Goal: Use online tool/utility: Utilize a website feature to perform a specific function

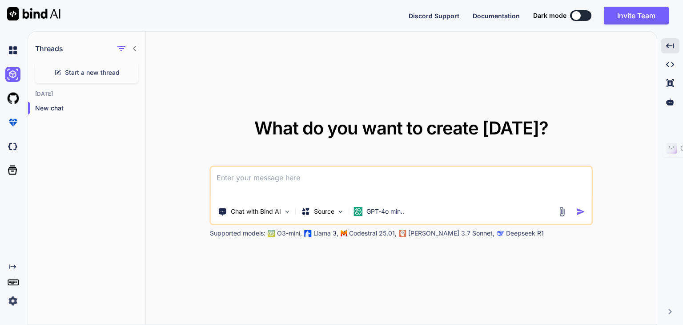
click at [329, 79] on div "What do you want to create today? Chat with Bind AI Source GPT-4o min.. Support…" at bounding box center [401, 178] width 511 height 293
click at [37, 12] on img at bounding box center [33, 13] width 53 height 13
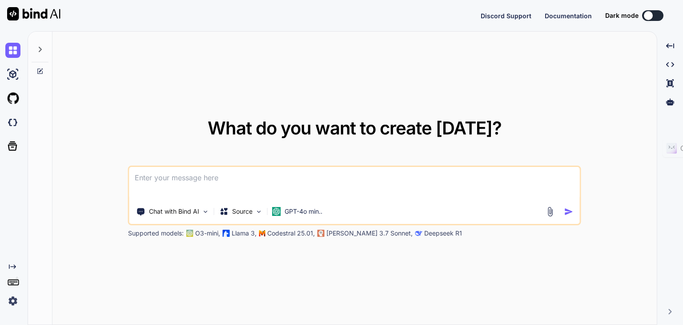
click at [40, 74] on icon at bounding box center [39, 71] width 7 height 7
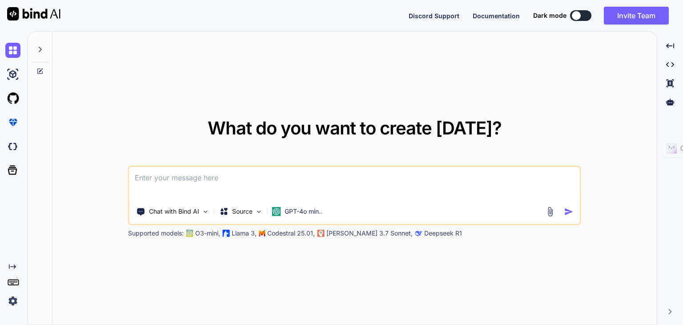
click at [38, 70] on icon at bounding box center [39, 71] width 7 height 7
click at [671, 50] on div "Created with Pixso." at bounding box center [670, 45] width 19 height 15
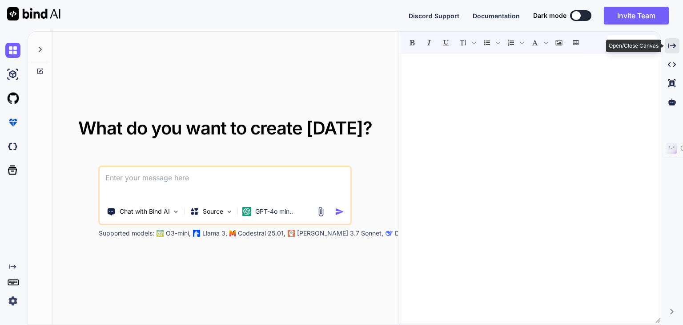
click at [671, 50] on div "Created with Pixso." at bounding box center [672, 45] width 15 height 15
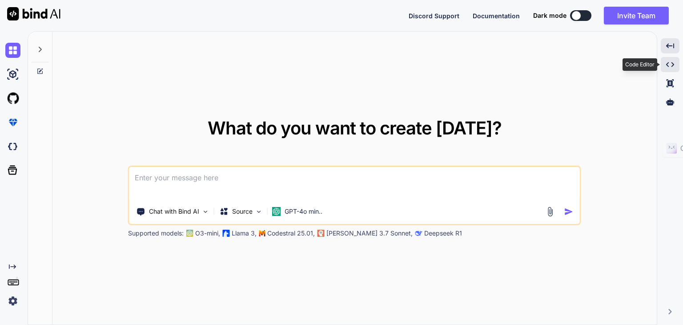
click at [670, 64] on icon "Created with Pixso." at bounding box center [670, 64] width 8 height 8
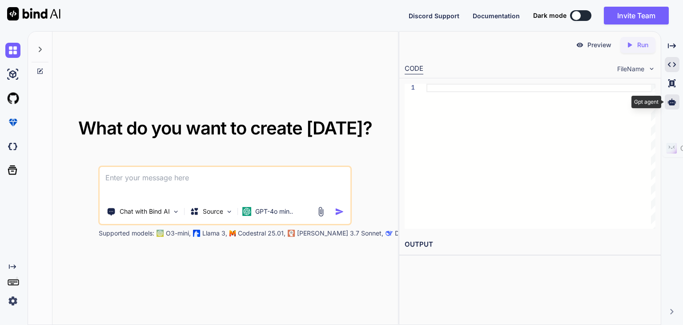
click at [672, 102] on icon at bounding box center [672, 101] width 8 height 7
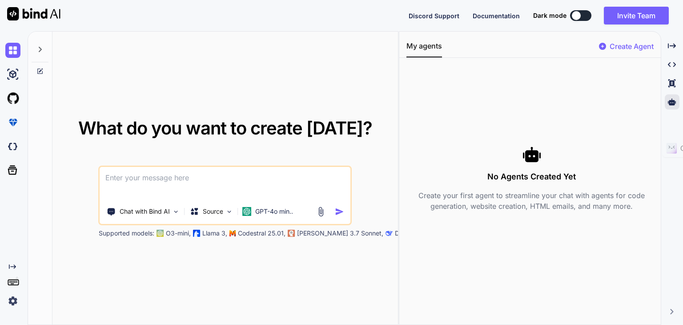
click at [11, 306] on img at bounding box center [12, 300] width 15 height 15
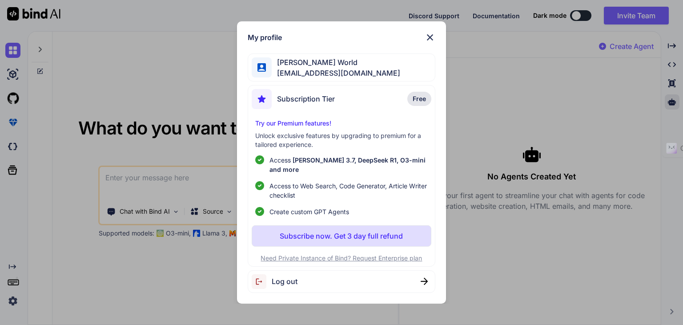
click at [431, 38] on img at bounding box center [430, 37] width 11 height 11
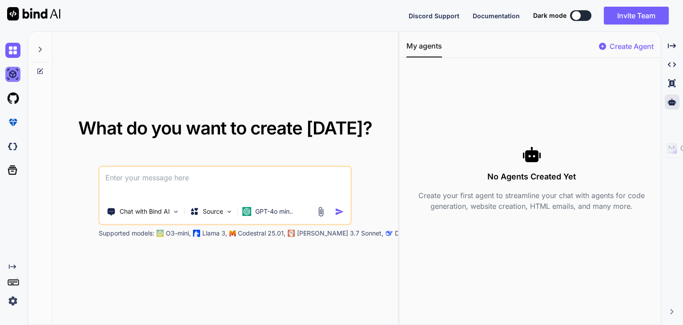
click at [14, 73] on img at bounding box center [12, 74] width 15 height 15
type textarea "x"
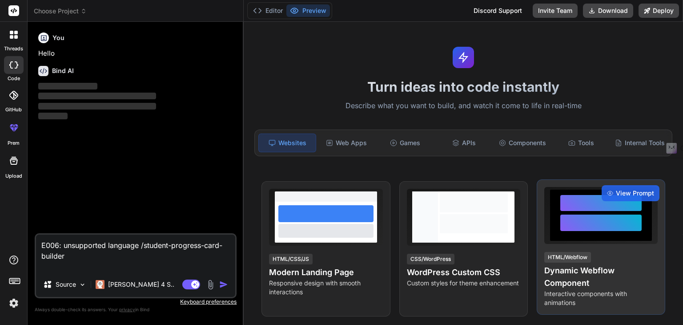
scroll to position [38, 0]
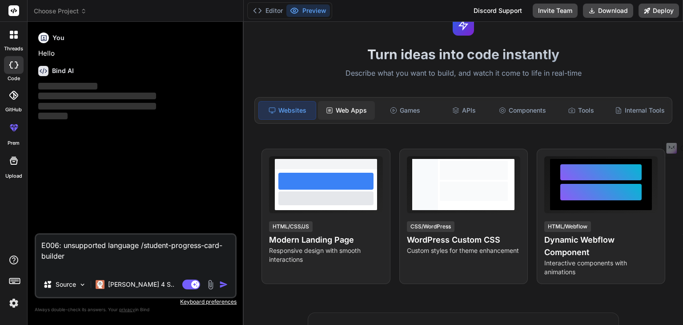
click at [354, 115] on div "Web Apps" at bounding box center [346, 110] width 57 height 19
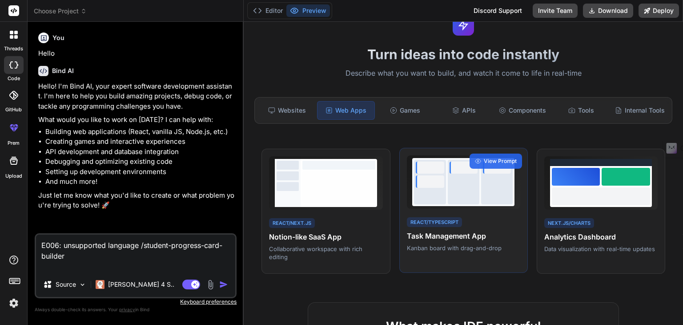
type textarea "x"
click at [448, 200] on div at bounding box center [464, 182] width 32 height 44
click at [496, 165] on span "View Prompt" at bounding box center [500, 161] width 33 height 8
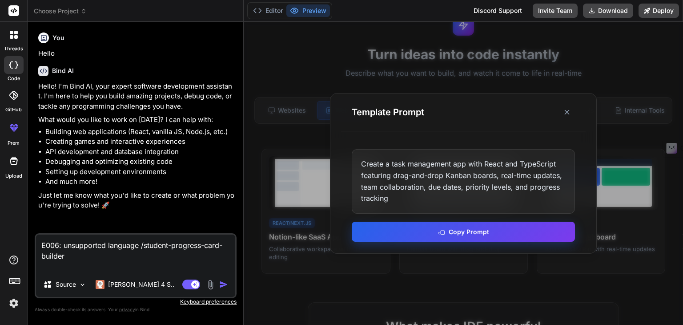
click at [469, 233] on button "Copy Prompt" at bounding box center [463, 231] width 223 height 20
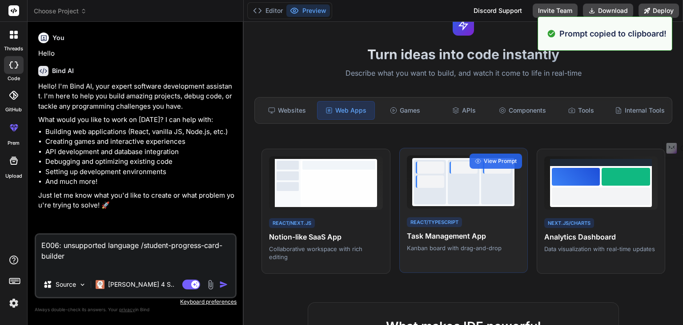
click at [470, 241] on h4 "Task Management App" at bounding box center [463, 235] width 113 height 11
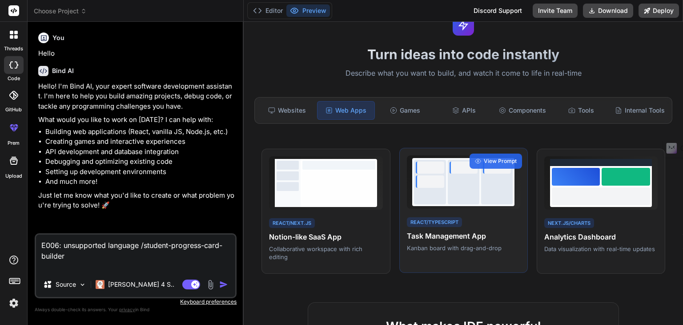
click at [491, 209] on div at bounding box center [463, 181] width 113 height 53
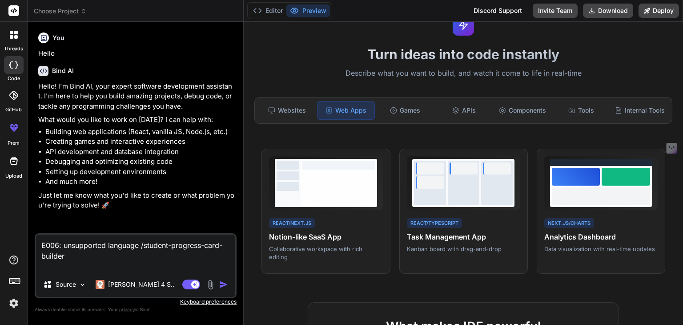
click at [130, 254] on textarea "E006: unsupported language /student-progress-card-builder" at bounding box center [135, 252] width 199 height 37
paste textarea "Create a task management app with React and TypeScript featuring drag-and-drop …"
type textarea "Create a task management app with React and TypeScript featuring drag-and-drop …"
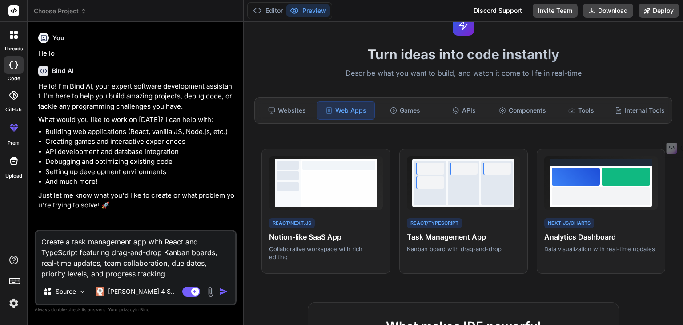
type textarea "x"
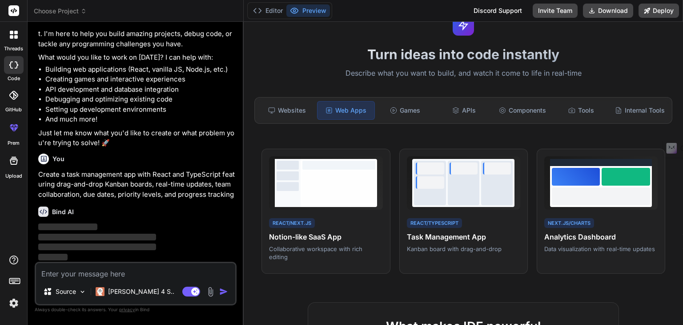
scroll to position [62, 0]
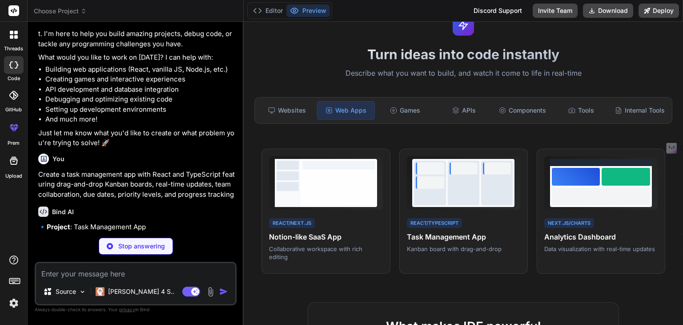
type textarea "x"
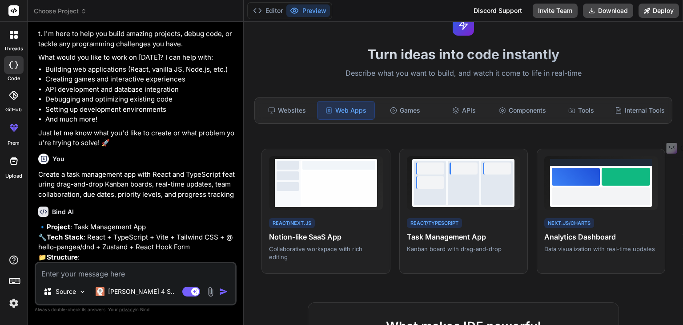
type textarea "x"
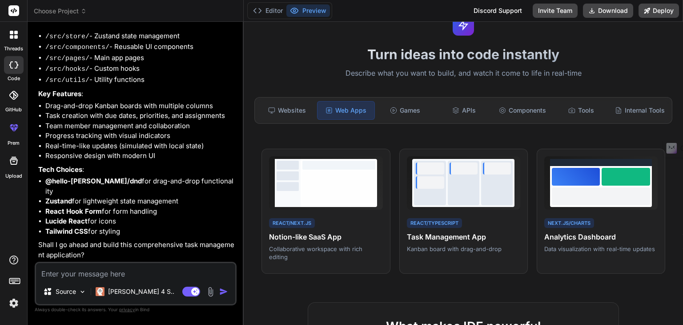
click at [94, 275] on textarea at bounding box center [135, 271] width 199 height 16
type textarea "y"
type textarea "x"
type textarea "ye"
type textarea "x"
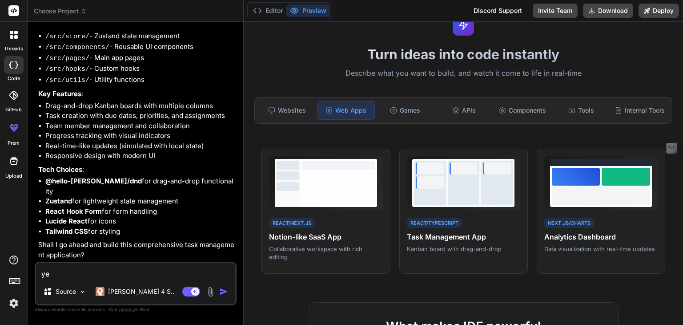
type textarea "yes"
type textarea "x"
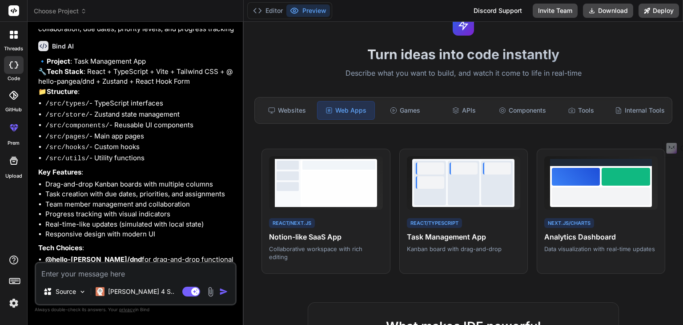
scroll to position [402, 0]
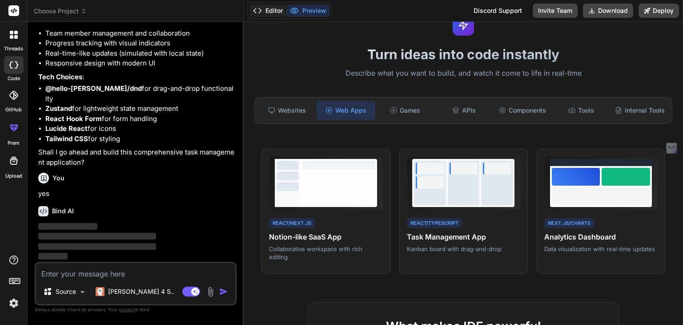
click at [276, 9] on button "Editor" at bounding box center [267, 10] width 37 height 12
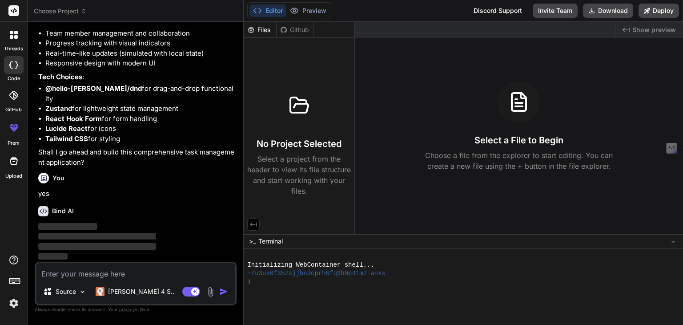
click at [333, 185] on p "Select a project from the header to view its file structure and start working w…" at bounding box center [299, 174] width 104 height 43
click at [438, 268] on div "Initializing WebContainer shell..." at bounding box center [458, 265] width 422 height 8
click at [454, 161] on p "Choose a file from the explorer to start editing. You can create a new file usi…" at bounding box center [518, 160] width 199 height 21
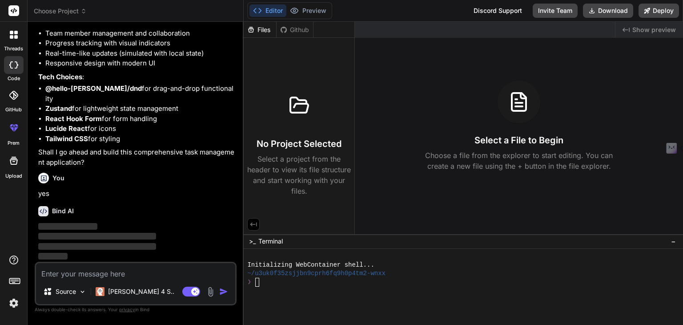
click at [308, 164] on p "Select a project from the header to view its file structure and start working w…" at bounding box center [299, 174] width 104 height 43
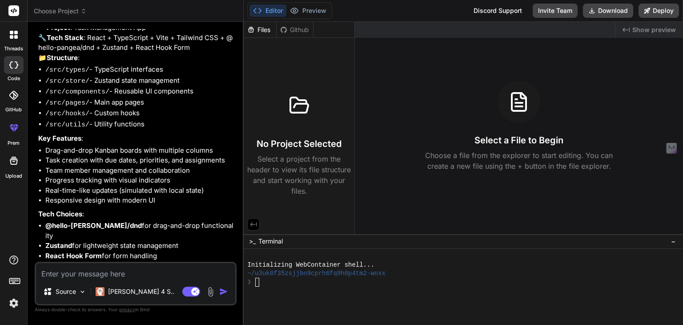
scroll to position [402, 0]
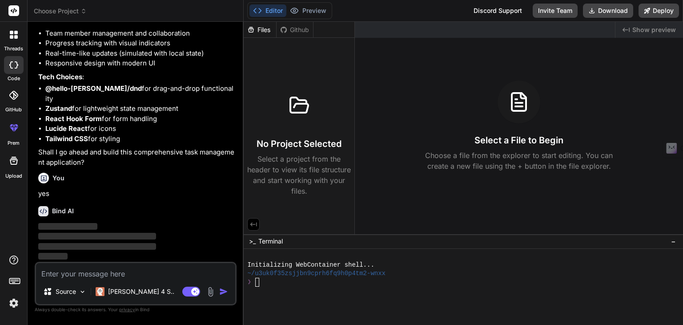
click at [15, 305] on img at bounding box center [13, 302] width 15 height 15
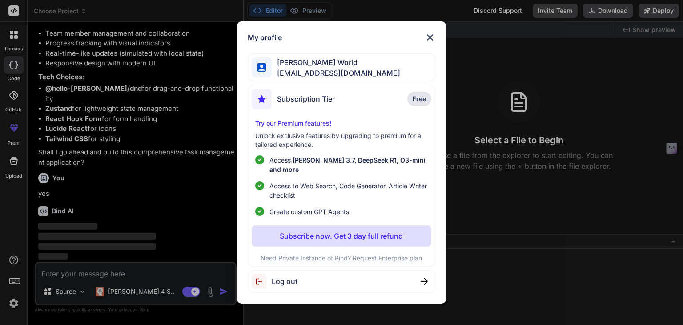
click at [430, 41] on img at bounding box center [430, 37] width 11 height 11
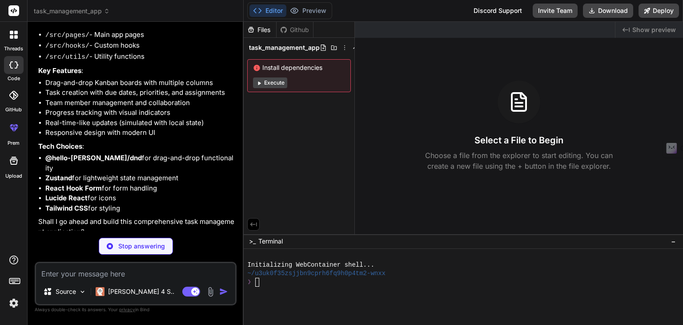
scroll to position [451, 0]
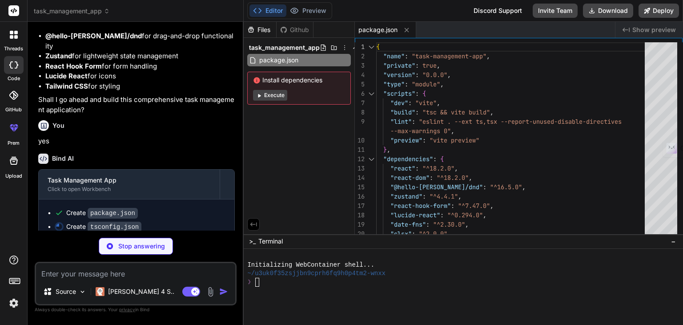
type textarea "x"
type textarea "}"
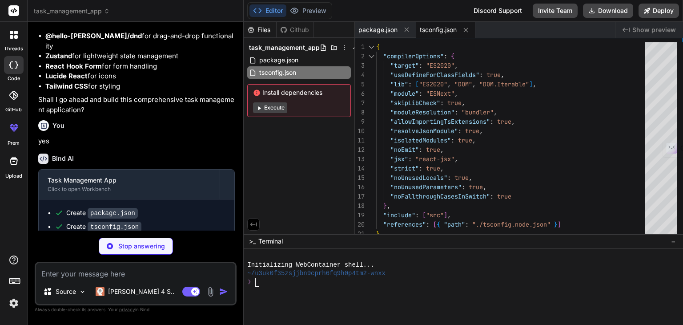
type textarea "x"
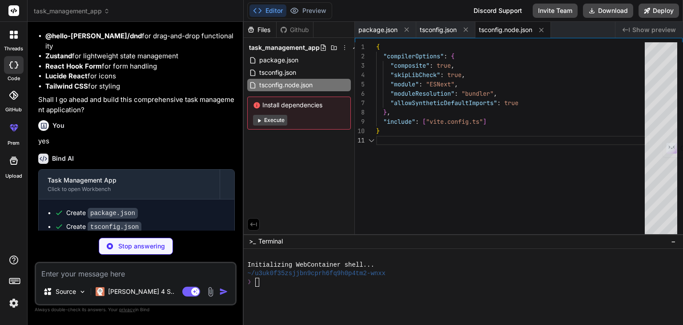
type textarea "x"
type textarea "import { defineConfig } from 'vite' import react from '@vitejs/plugin-react' ex…"
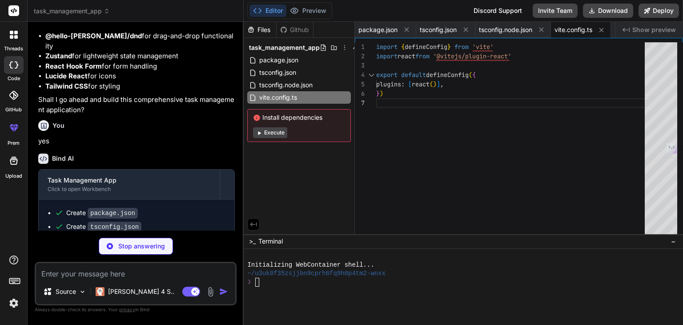
type textarea "x"
type textarea "}"
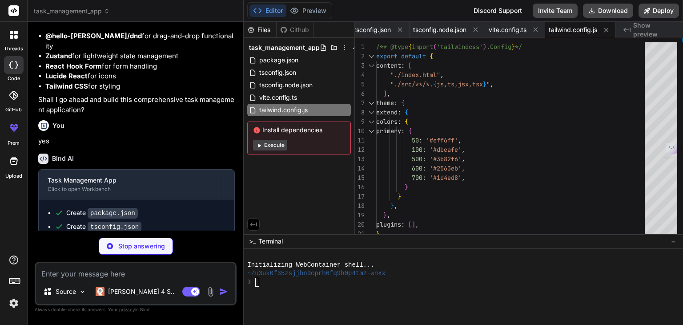
type textarea "x"
type textarea "export default { plugins: { tailwindcss: {}, autoprefixer: {}, }, }"
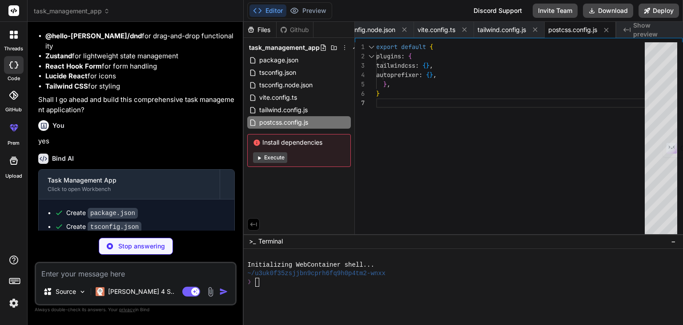
scroll to position [533, 0]
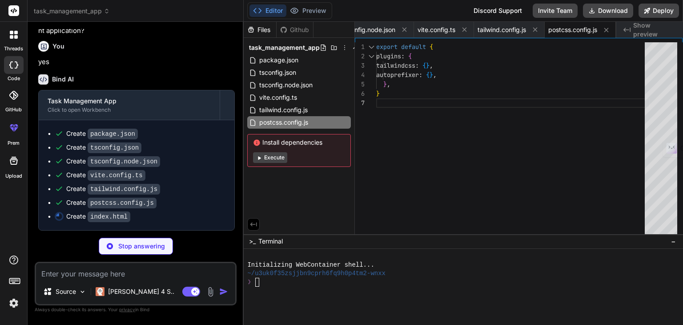
type textarea "x"
type textarea "<script type="module" src="/src/main.tsx"></script> </body> </html>"
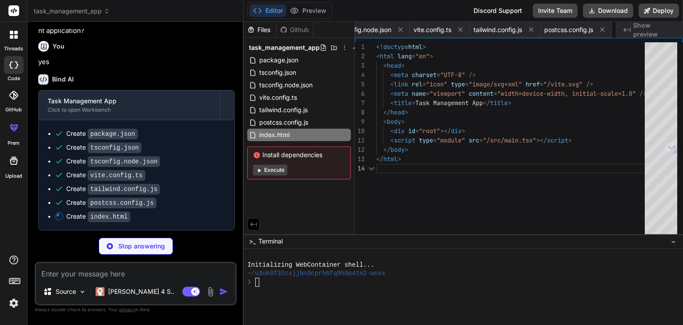
scroll to position [0, 194]
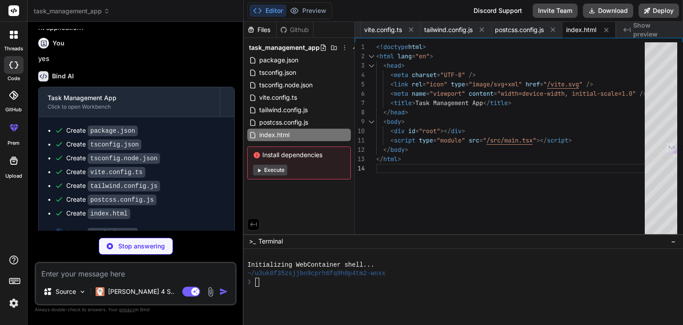
type textarea "x"
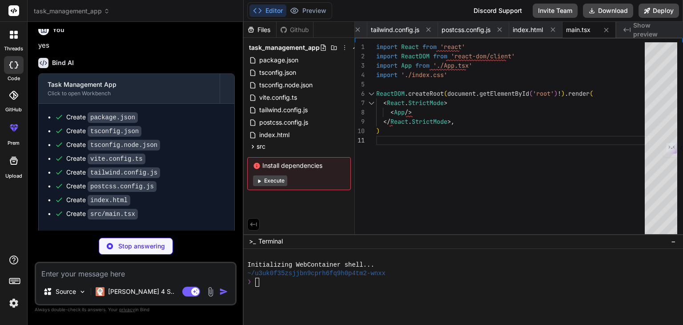
type textarea "x"
type textarea "} }"
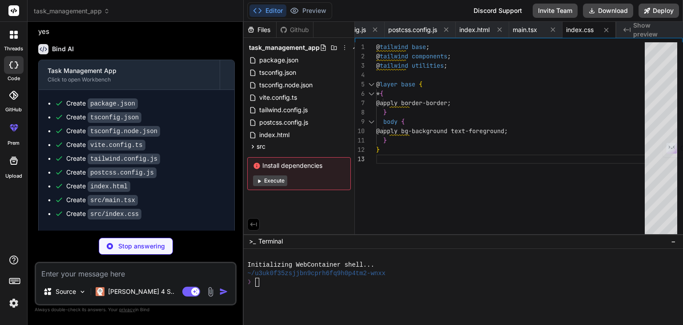
scroll to position [574, 0]
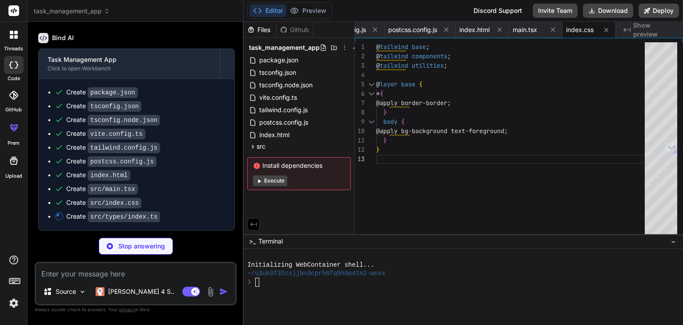
type textarea "x"
type textarea "color: string; }"
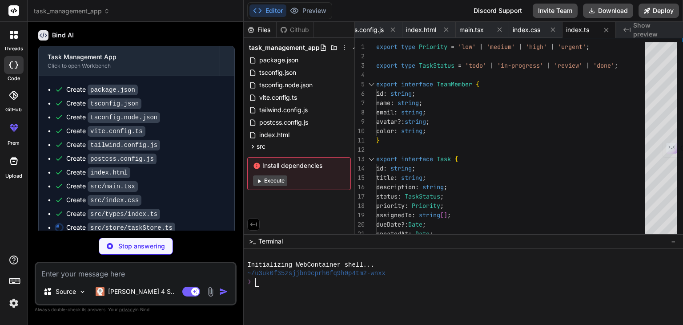
scroll to position [588, 0]
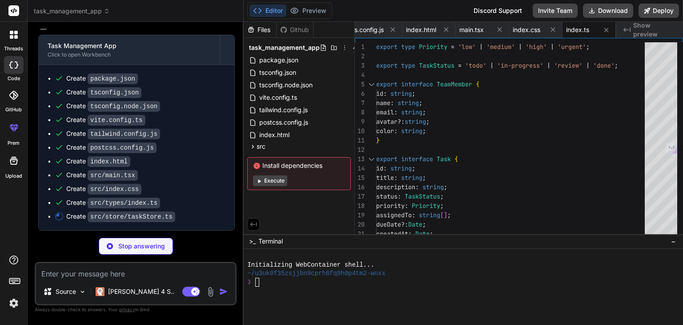
type textarea "x"
type textarea "delete newTeamMembers[id]; return { teamMembers: newTeamMembers }; }); }, setSe…"
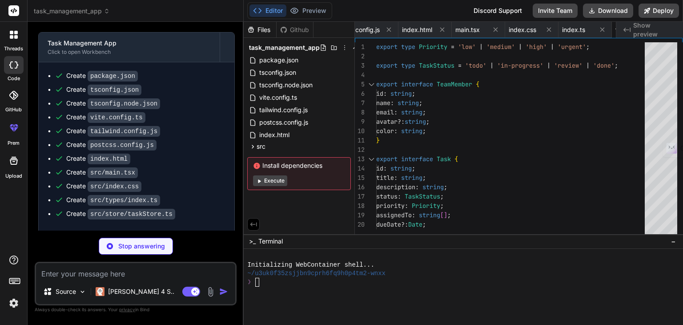
type textarea "x"
type textarea "</div> ); };"
type textarea "x"
type textarea "</div> )} </div> </div> ); };"
type textarea "x"
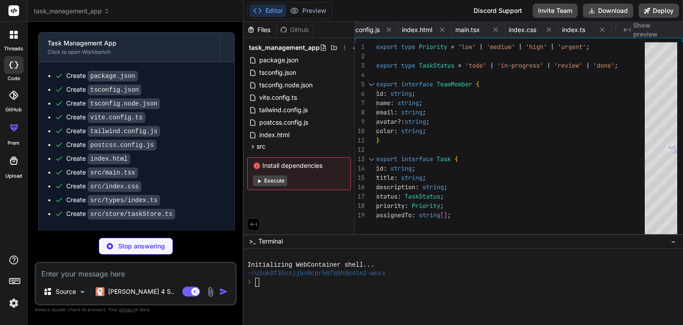
type textarea "</form> </div> </div> ); };"
type textarea "x"
type textarea "<TeamModal isOpen={showTeamModal} onClose={() => setShowTeamModal(false)} /> </…"
type textarea "x"
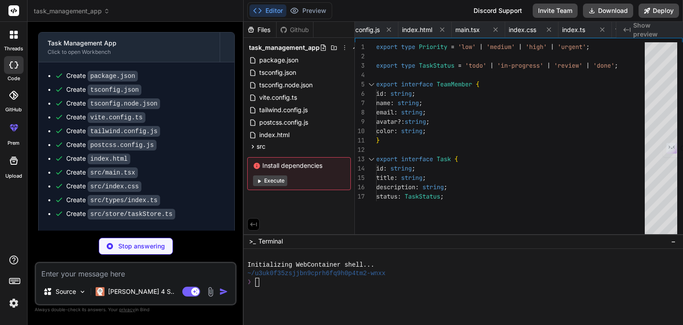
type textarea "return () => window.removeEventListener('keydown', handleKeyPress); }, deps); };"
type textarea "x"
type textarea "if (diffInMinutes < 1) return 'just now'; if (diffInMinutes < 60) return `${dif…"
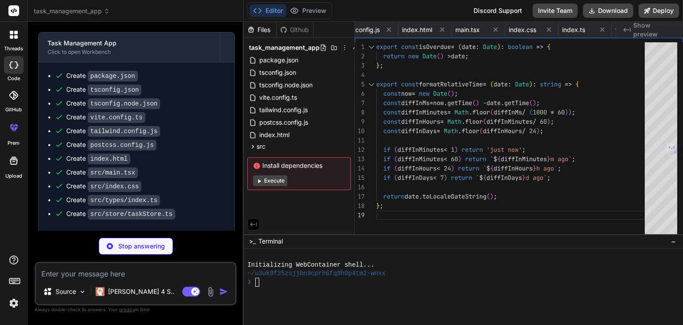
type textarea "x"
type textarea "} export default App;"
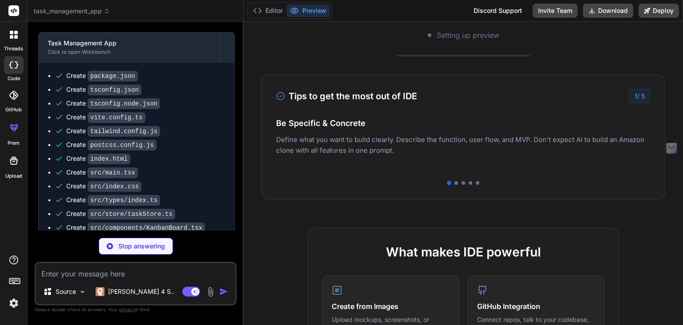
scroll to position [63, 0]
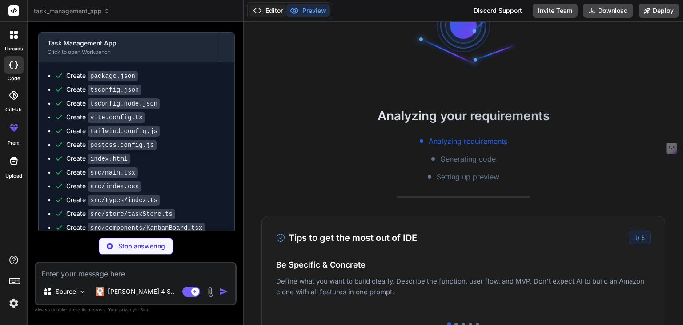
click at [267, 13] on button "Editor" at bounding box center [267, 10] width 37 height 12
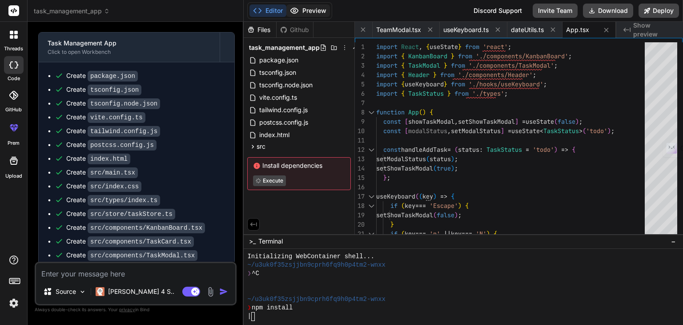
click at [300, 6] on button "Preview" at bounding box center [308, 10] width 44 height 12
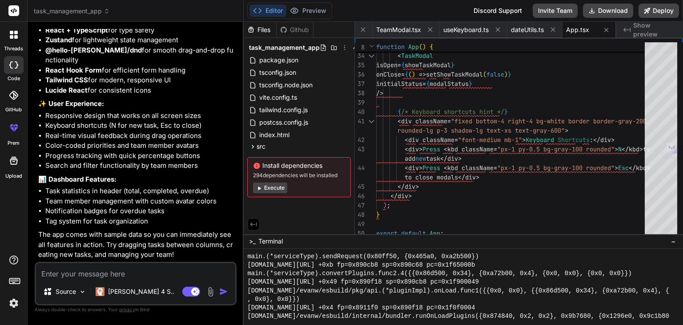
scroll to position [1809, 0]
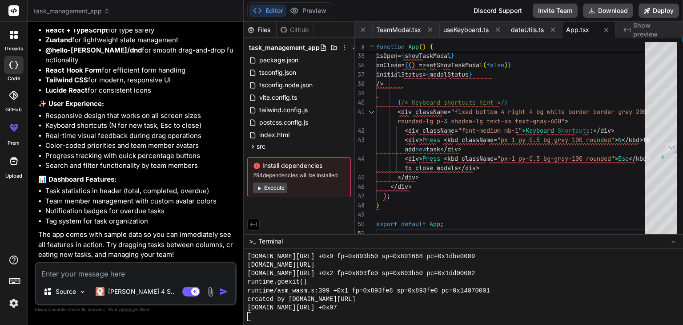
drag, startPoint x: 339, startPoint y: 175, endPoint x: 253, endPoint y: 164, distance: 87.3
click at [253, 164] on div "Install dependencies 294 dependencies will be installed Execute" at bounding box center [299, 177] width 104 height 40
click at [306, 223] on div "Files Github task_management_app package.json tsconfig.json tsconfig.node.json …" at bounding box center [299, 128] width 111 height 212
click at [275, 189] on button "Execute" at bounding box center [270, 187] width 34 height 11
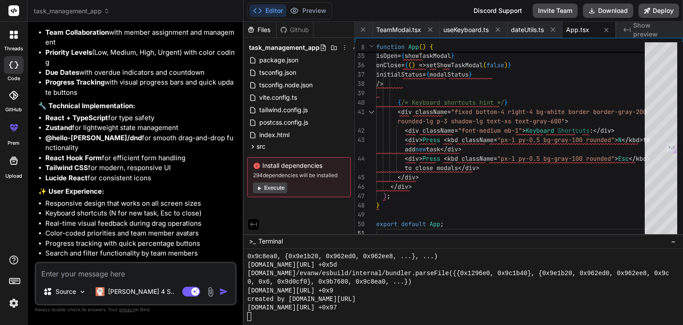
scroll to position [1122, 0]
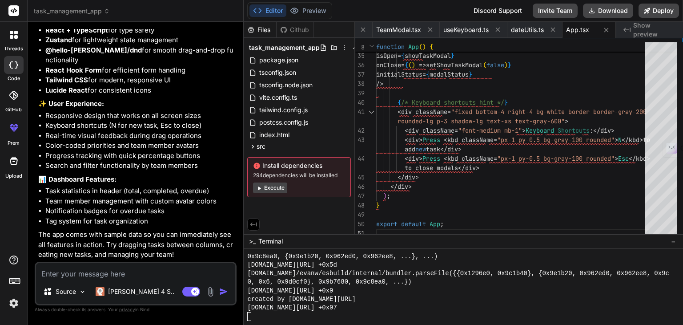
click at [272, 187] on button "Execute" at bounding box center [270, 187] width 34 height 11
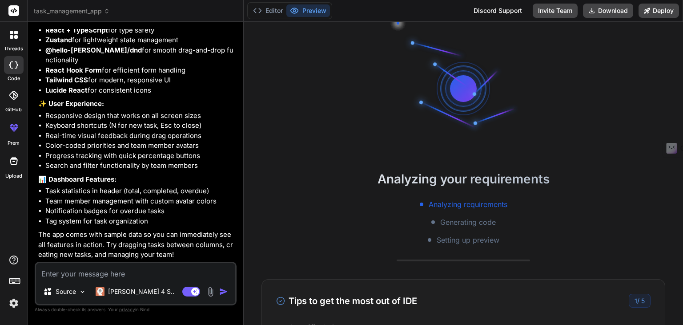
scroll to position [2705, 0]
type textarea "x"
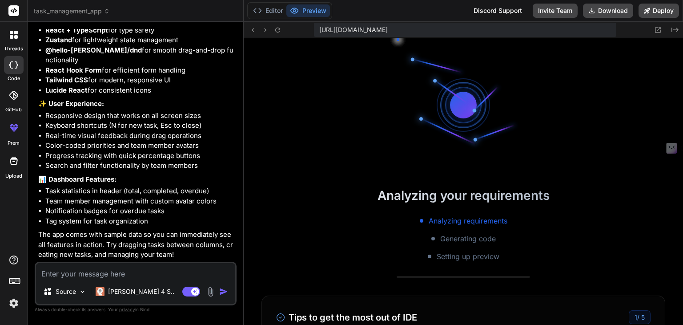
scroll to position [2808, 0]
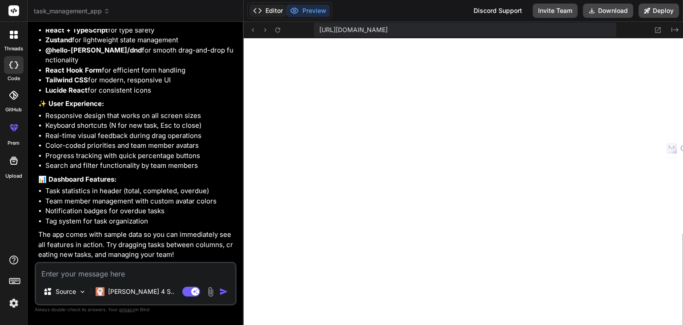
click at [265, 10] on button "Editor" at bounding box center [267, 10] width 37 height 12
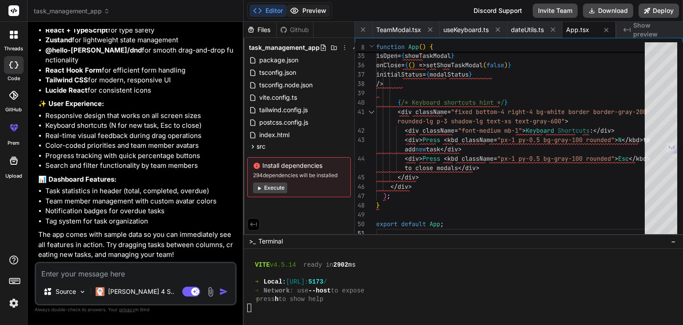
click at [312, 13] on button "Preview" at bounding box center [308, 10] width 44 height 12
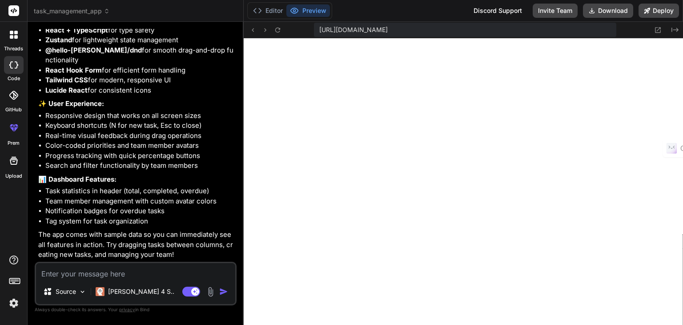
click at [388, 29] on span "[URL][DOMAIN_NAME]" at bounding box center [353, 29] width 68 height 9
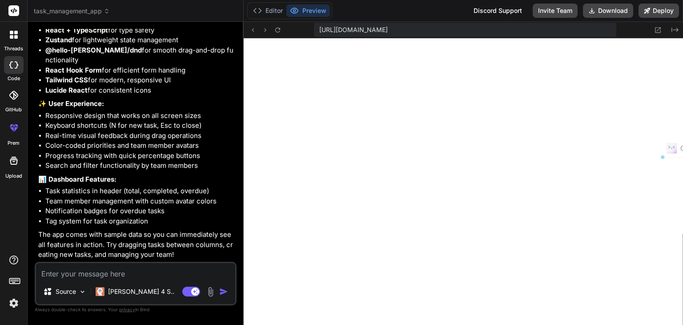
click at [388, 32] on span "[URL][DOMAIN_NAME]" at bounding box center [353, 29] width 68 height 9
click at [281, 7] on button "Editor" at bounding box center [267, 10] width 37 height 12
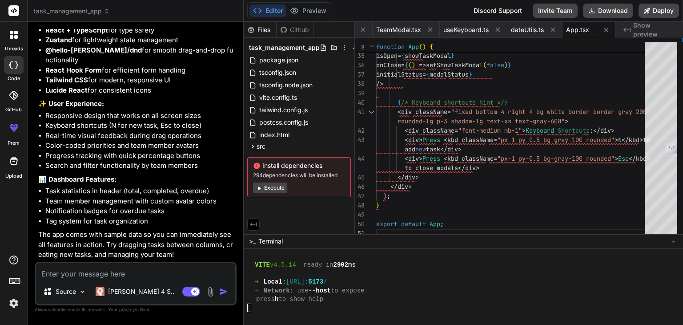
click at [300, 189] on span "Execute" at bounding box center [299, 187] width 92 height 11
drag, startPoint x: 345, startPoint y: 175, endPoint x: 251, endPoint y: 166, distance: 95.1
click at [251, 166] on div "Install dependencies 294 dependencies will be installed Execute" at bounding box center [299, 177] width 104 height 40
click at [252, 146] on icon at bounding box center [253, 147] width 8 height 8
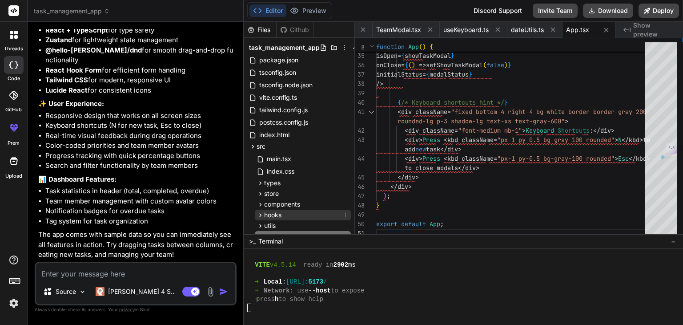
scroll to position [76, 0]
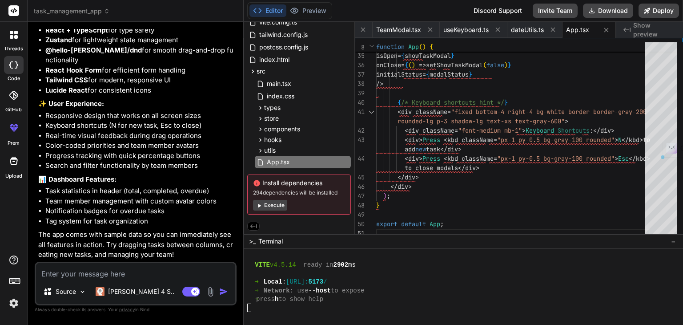
click at [302, 224] on div "Files Github task_management_app package.json tsconfig.json tsconfig.node.json …" at bounding box center [299, 128] width 111 height 212
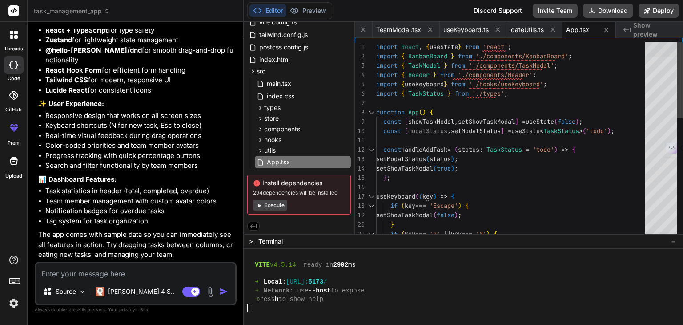
click at [668, 42] on div at bounding box center [661, 49] width 32 height 15
click at [615, 75] on div "} ; useKeyboard ( ( key ) => { if ( key === 'Escape' ) { setShowTaskModal ( fal…" at bounding box center [513, 294] width 274 height 504
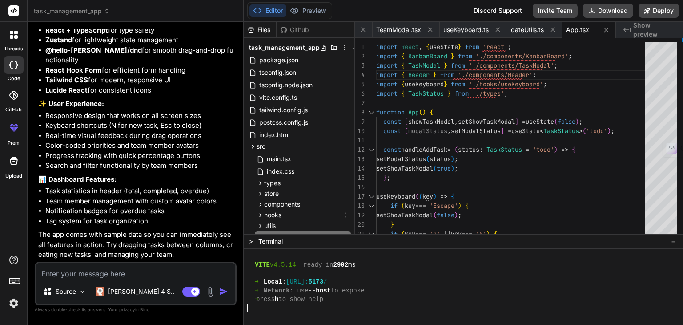
scroll to position [76, 0]
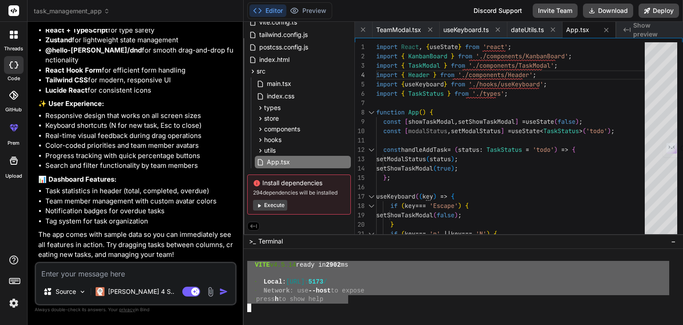
drag, startPoint x: 349, startPoint y: 302, endPoint x: 249, endPoint y: 267, distance: 105.5
click at [248, 266] on div "VITE v4.5.14 ready in 2902 ms ➜ Local : [URL]: 5173 / ➜ Network : use --host to…" at bounding box center [458, 286] width 422 height 68
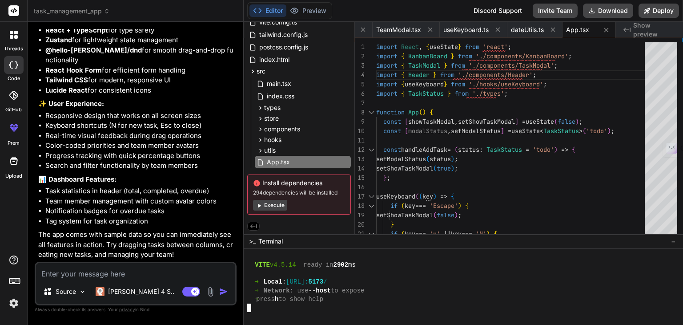
click at [359, 303] on div at bounding box center [458, 307] width 422 height 8
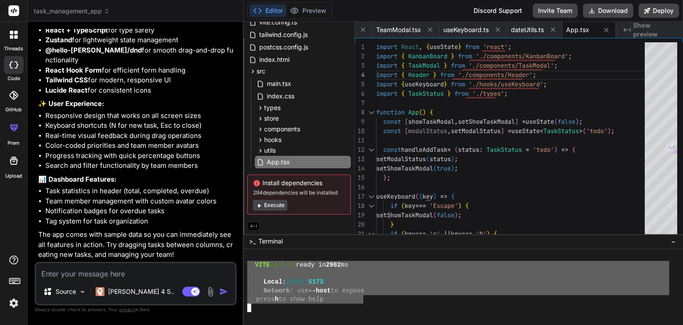
drag, startPoint x: 365, startPoint y: 302, endPoint x: 246, endPoint y: 264, distance: 124.1
click at [246, 264] on div "!!!!!!!!!!!!!!!!!!!!!!!!!!!!!!!! 99999999999999999999999999999999 VITE v4.5.14 …" at bounding box center [463, 287] width 439 height 76
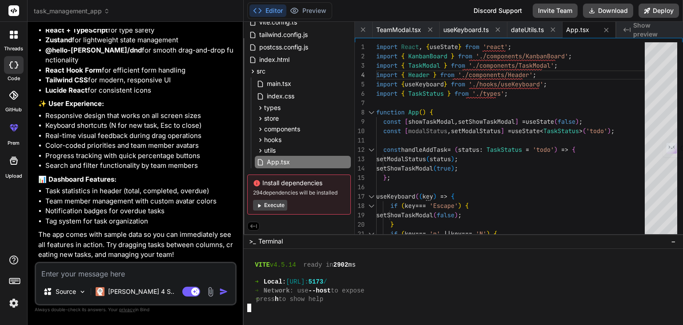
click at [411, 299] on div "➜ press h to show help" at bounding box center [458, 299] width 422 height 8
type textarea "const handleAddTask = (status: TaskStatus = 'todo') => { setModalStatus(status)…"
click at [573, 175] on div "} ; useKeyboard ( ( key ) => { if ( key === 'Escape' ) { setShowTaskModal ( fal…" at bounding box center [513, 294] width 274 height 504
click at [509, 190] on div "} ; useKeyboard ( ( key ) => { if ( key === 'Escape' ) { setShowTaskModal ( fal…" at bounding box center [513, 294] width 274 height 504
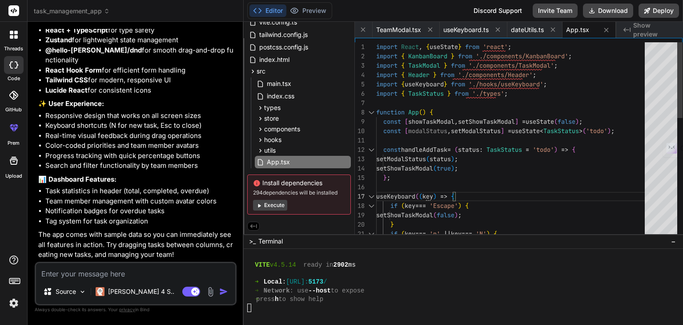
click at [509, 186] on div "} ; useKeyboard ( ( key ) => { if ( key === 'Escape' ) { setShowTaskModal ( fal…" at bounding box center [513, 294] width 274 height 504
click at [308, 12] on button "Preview" at bounding box center [308, 10] width 44 height 12
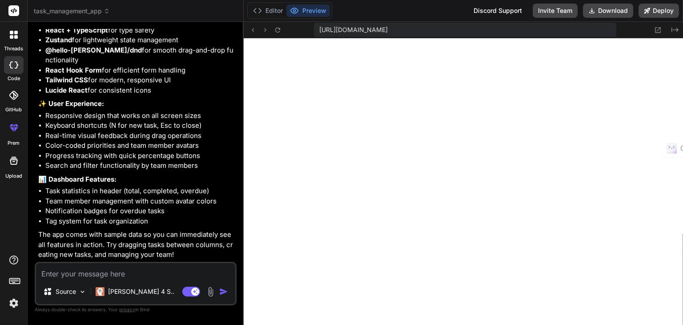
click at [388, 33] on span "[URL][DOMAIN_NAME]" at bounding box center [353, 29] width 68 height 9
click at [281, 30] on icon at bounding box center [278, 30] width 8 height 8
click at [262, 11] on button "Editor" at bounding box center [267, 10] width 37 height 12
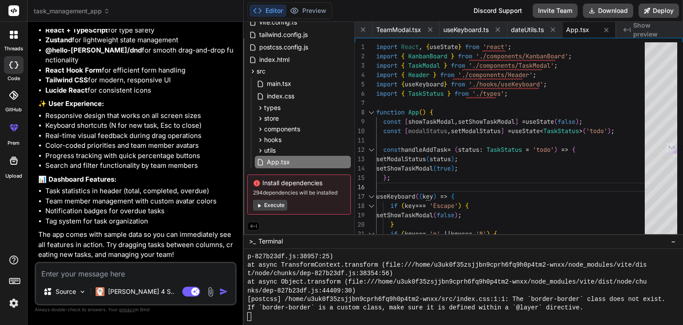
click at [274, 207] on button "Execute" at bounding box center [270, 205] width 34 height 11
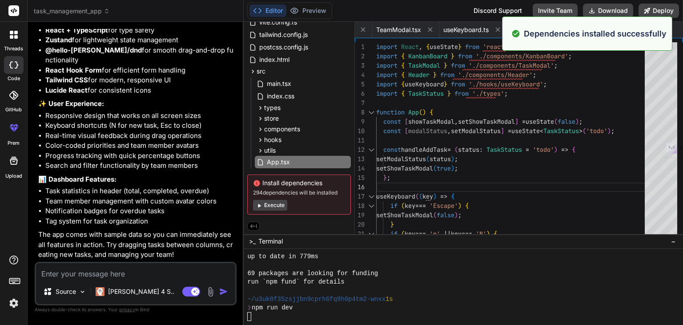
scroll to position [3183, 0]
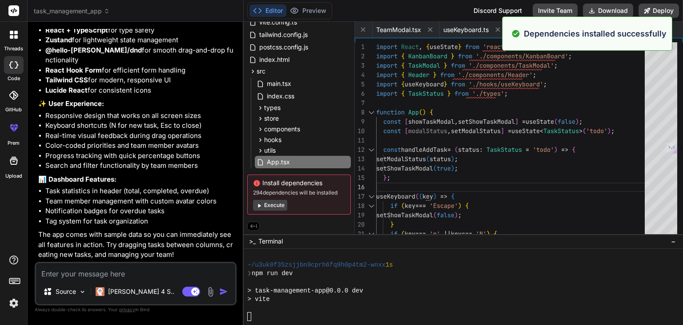
click at [279, 205] on button "Execute" at bounding box center [270, 205] width 34 height 11
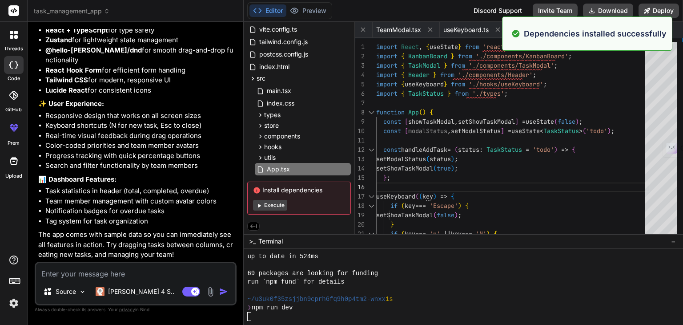
scroll to position [3329, 0]
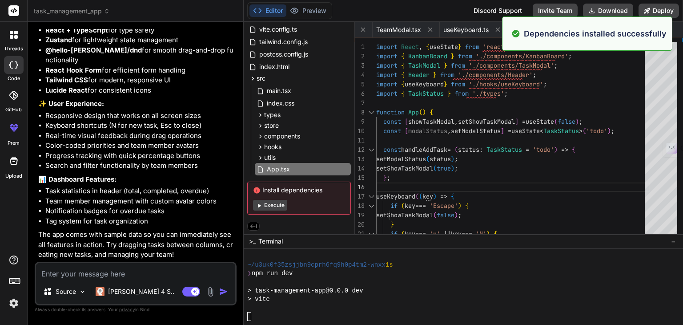
click at [645, 34] on p "Dependencies installed successfully" at bounding box center [595, 34] width 143 height 12
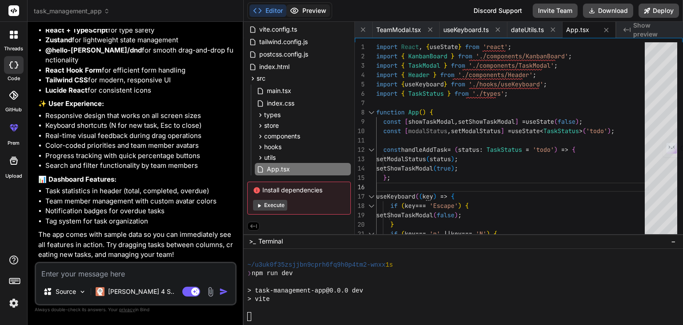
scroll to position [3388, 0]
click at [307, 14] on button "Preview" at bounding box center [308, 10] width 44 height 12
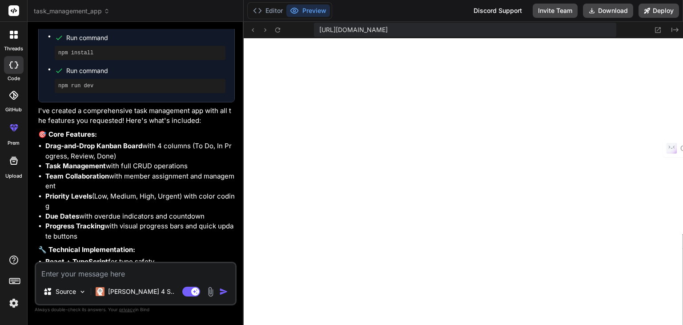
scroll to position [1122, 0]
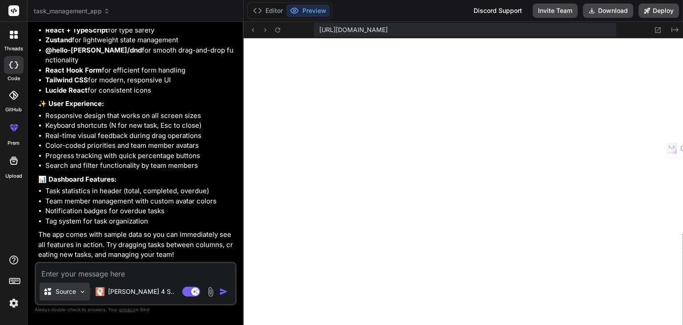
click at [76, 290] on p "Source" at bounding box center [66, 291] width 20 height 9
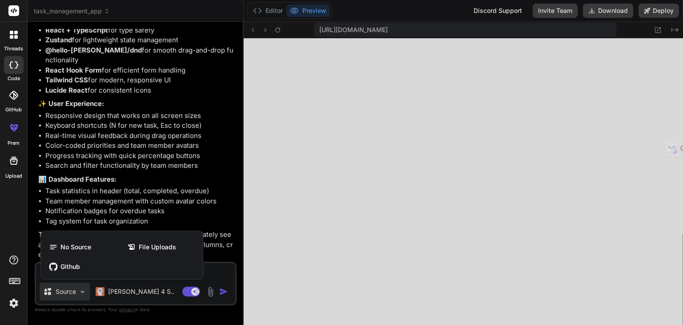
click at [227, 172] on div at bounding box center [341, 162] width 683 height 325
type textarea "x"
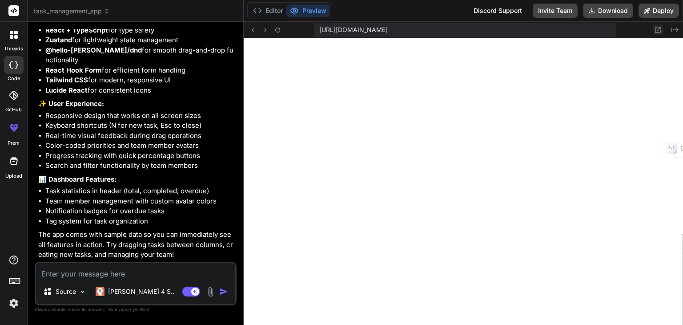
click at [658, 27] on icon at bounding box center [658, 30] width 8 height 8
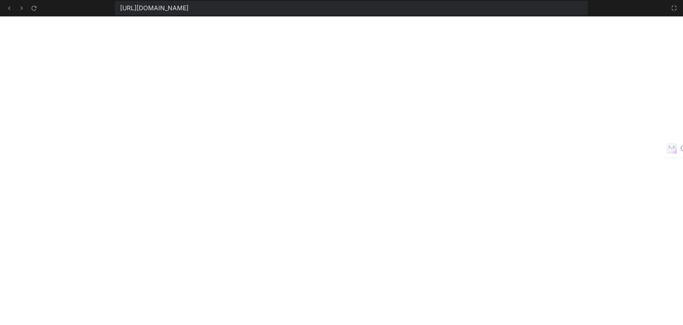
scroll to position [3841, 0]
click at [671, 6] on icon at bounding box center [673, 7] width 7 height 7
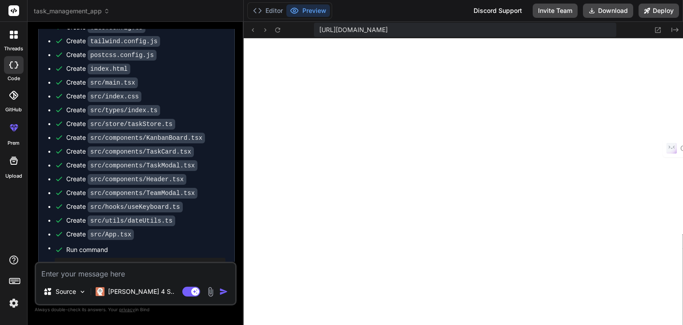
scroll to position [1122, 0]
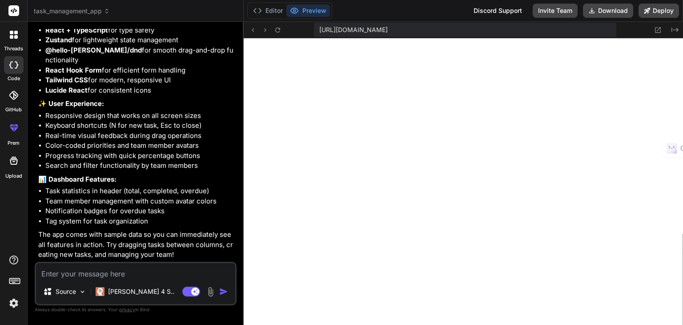
click at [52, 277] on textarea at bounding box center [135, 271] width 199 height 16
type textarea "e"
type textarea "x"
type textarea "er"
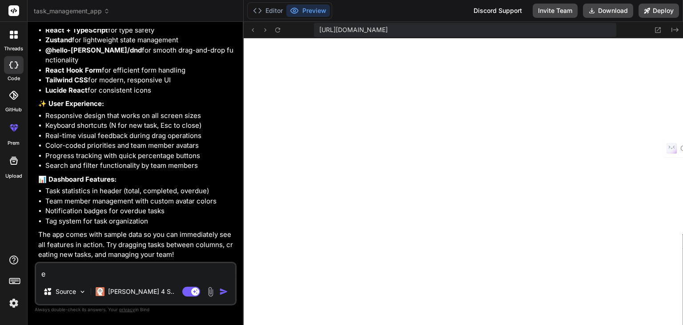
type textarea "x"
type textarea "err"
type textarea "x"
type textarea "erro"
type textarea "x"
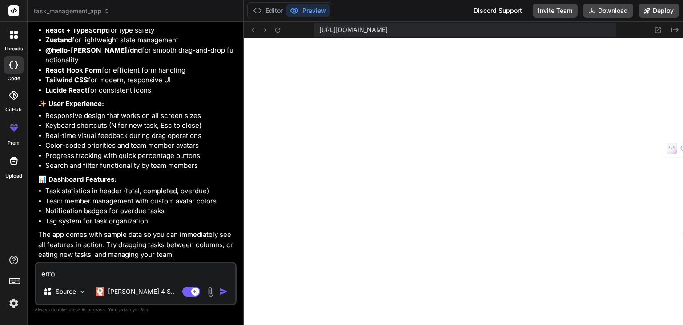
type textarea "error"
type textarea "x"
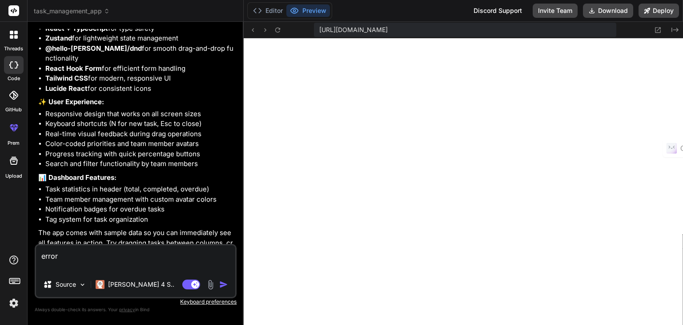
paste textarea "[plugin:vite:css] [postcss] /home/u3uk0f35zsjjbn9cprh6fq9h0p4tm2-wnxx/src/index…"
type textarea "error [plugin:vite:css] [postcss] /home/u3uk0f35zsjjbn9cprh6fq9h0p4tm2-wnxx/src…"
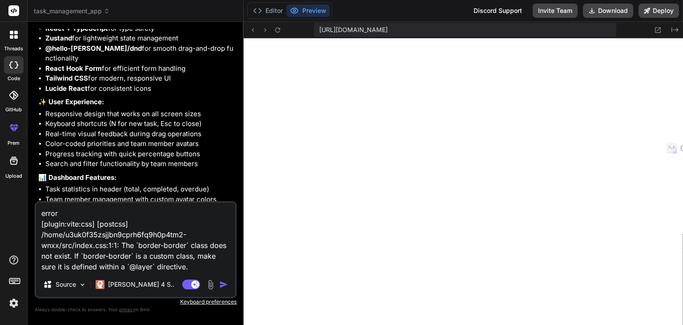
type textarea "x"
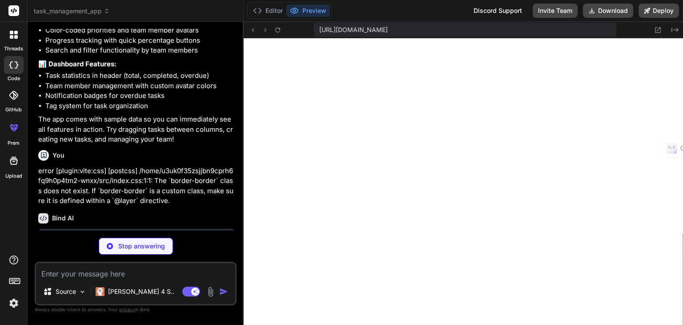
scroll to position [1245, 0]
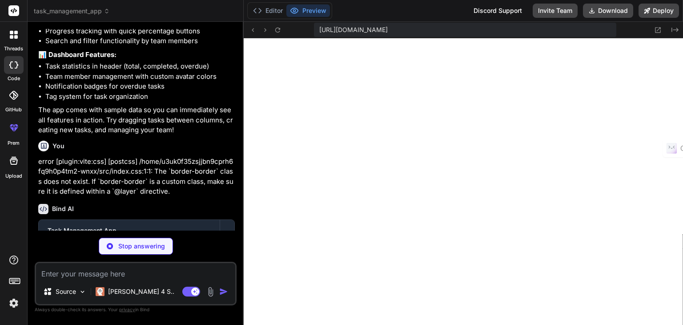
type textarea "x"
type textarea "} }"
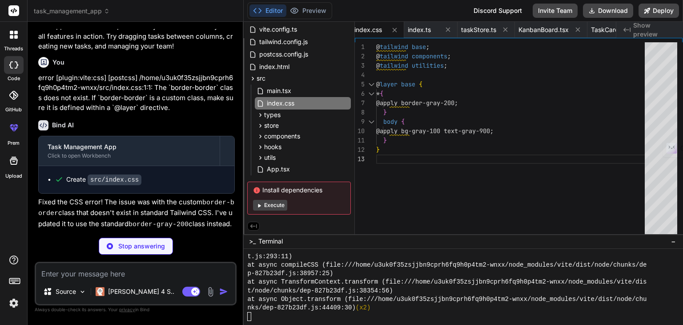
scroll to position [1297, 0]
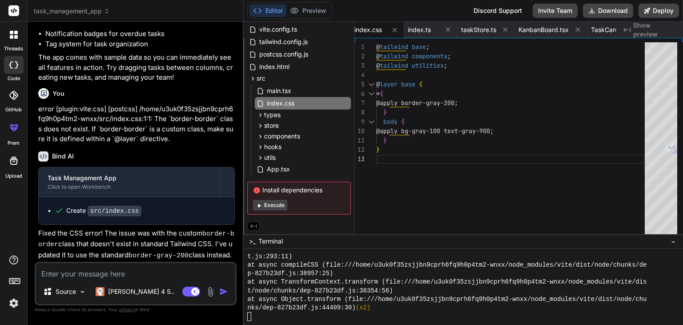
type textarea "x"
click at [437, 110] on div "@ tailwind base ; @ tailwind components ; @ tailwind utilities ; @ layer base {…" at bounding box center [513, 140] width 274 height 196
click at [318, 5] on button "Preview" at bounding box center [308, 10] width 44 height 12
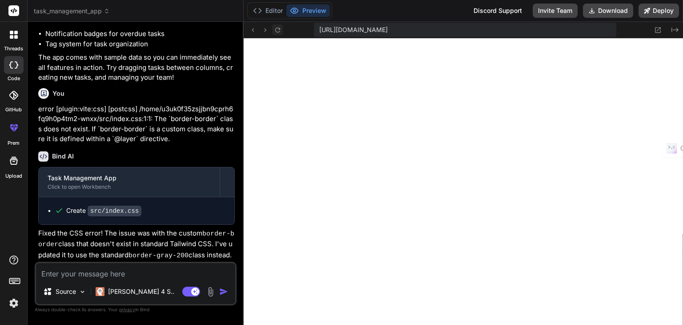
click at [276, 27] on icon at bounding box center [278, 30] width 8 height 8
click at [272, 11] on button "Editor" at bounding box center [267, 10] width 37 height 12
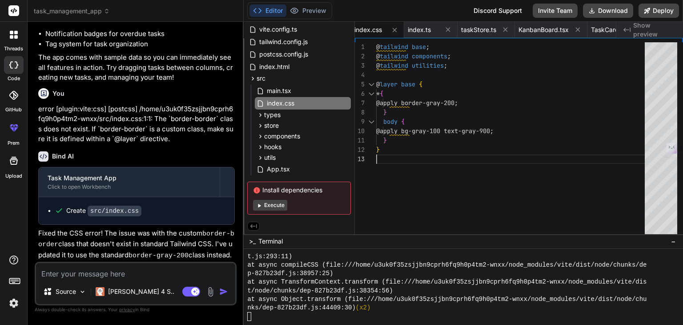
click at [412, 168] on div "@ tailwind base ; @ tailwind components ; @ tailwind utilities ; @ layer base {…" at bounding box center [513, 140] width 274 height 196
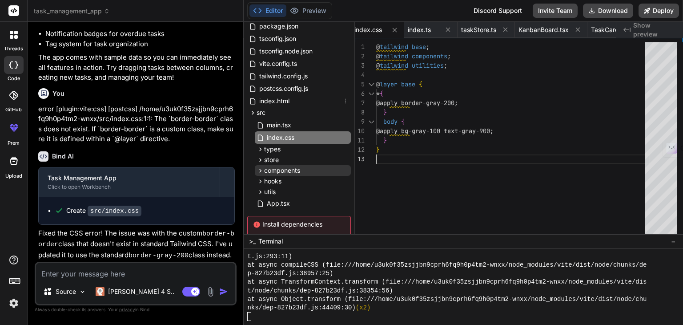
scroll to position [34, 0]
click at [373, 84] on div at bounding box center [371, 84] width 12 height 9
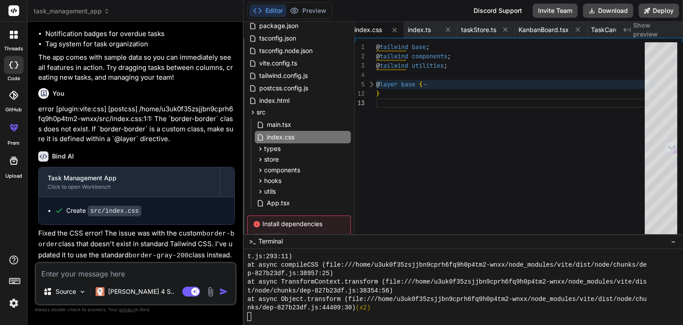
click at [373, 84] on div at bounding box center [371, 84] width 12 height 9
type textarea "} }"
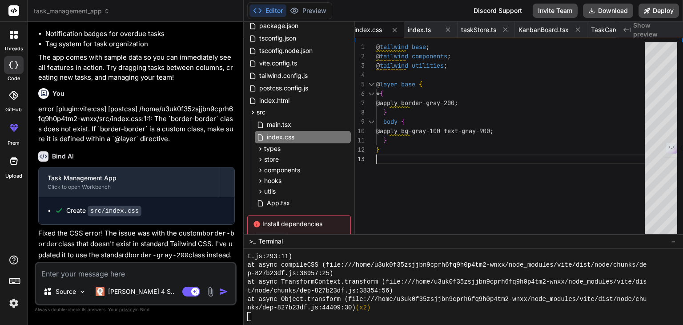
click at [371, 95] on div at bounding box center [371, 93] width 12 height 9
click at [371, 124] on div at bounding box center [371, 121] width 12 height 9
click at [427, 181] on div "@ tailwind base ; @ tailwind components ; @ tailwind utilities ; @ layer base {…" at bounding box center [513, 140] width 274 height 196
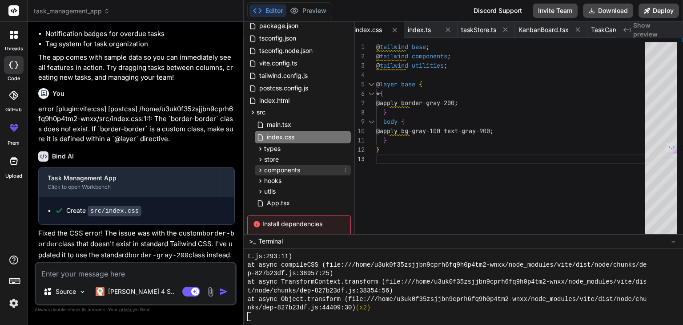
scroll to position [69, 0]
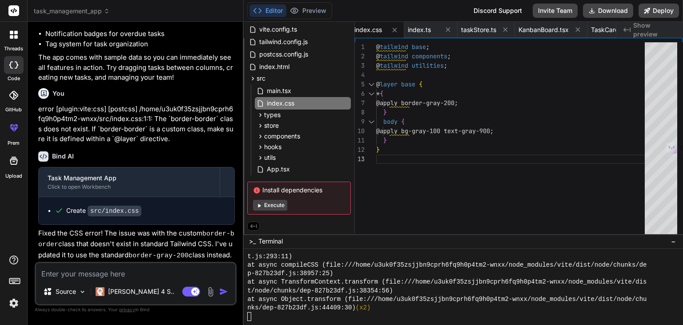
click at [276, 201] on button "Execute" at bounding box center [270, 205] width 34 height 11
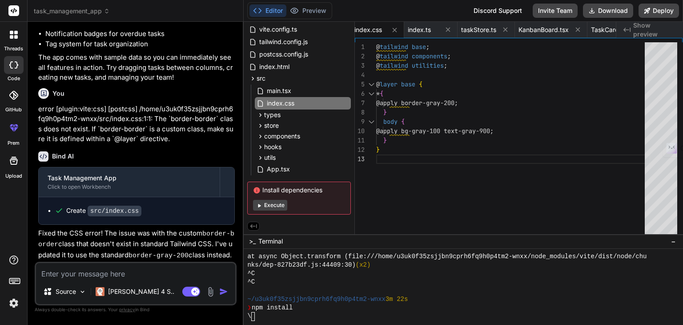
scroll to position [4165, 0]
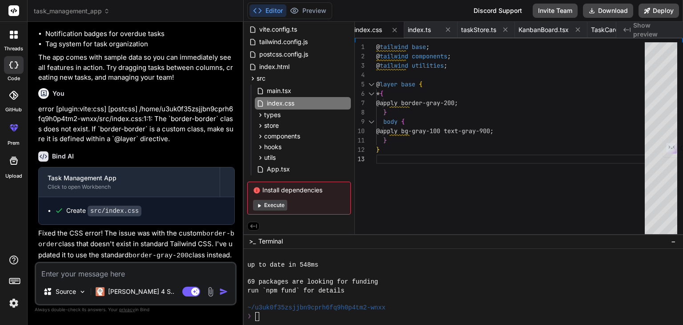
type textarea "x"
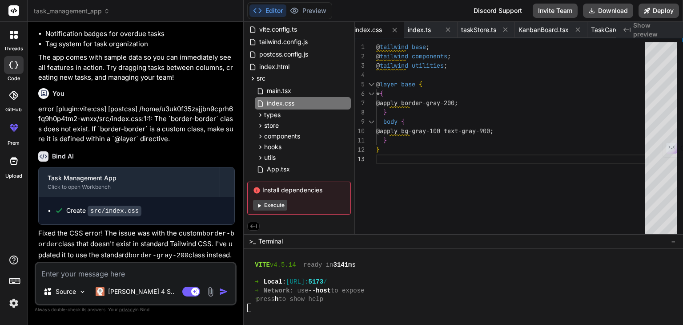
scroll to position [4268, 0]
click at [310, 11] on button "Preview" at bounding box center [308, 10] width 44 height 12
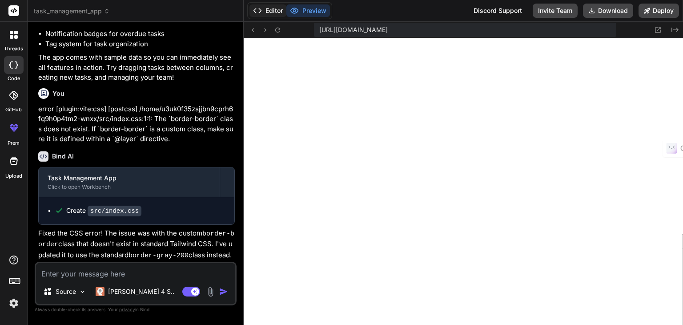
click at [265, 8] on button "Editor" at bounding box center [267, 10] width 37 height 12
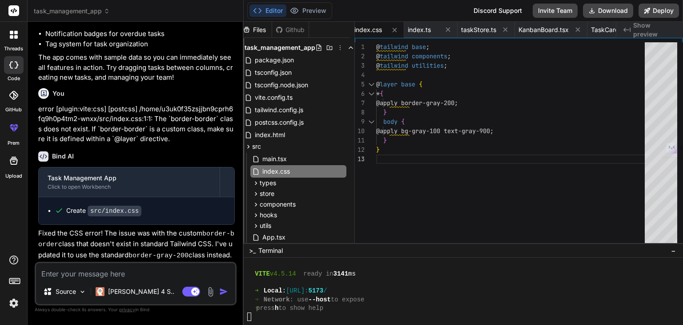
scroll to position [4276, 0]
drag, startPoint x: 389, startPoint y: 233, endPoint x: 384, endPoint y: 248, distance: 15.4
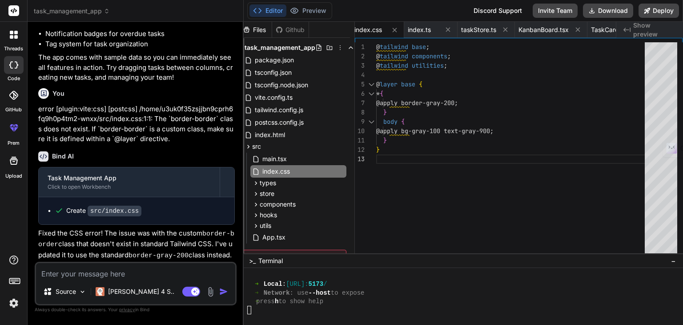
scroll to position [4284, 0]
drag, startPoint x: 458, startPoint y: 248, endPoint x: 456, endPoint y: 252, distance: 4.8
click at [444, 205] on div "@ tailwind base ; @ tailwind components ; @ tailwind utilities ; @ layer base {…" at bounding box center [513, 150] width 274 height 216
click at [311, 13] on button "Preview" at bounding box center [308, 10] width 44 height 12
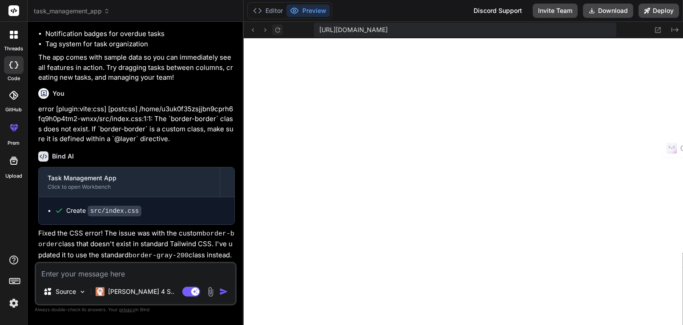
click at [281, 32] on button at bounding box center [277, 29] width 11 height 11
click at [277, 10] on button "Editor" at bounding box center [267, 10] width 37 height 12
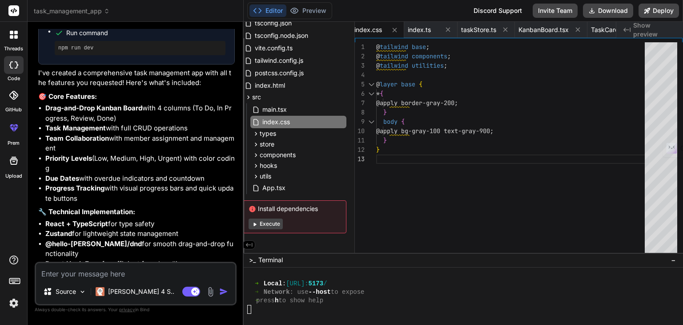
scroll to position [1297, 0]
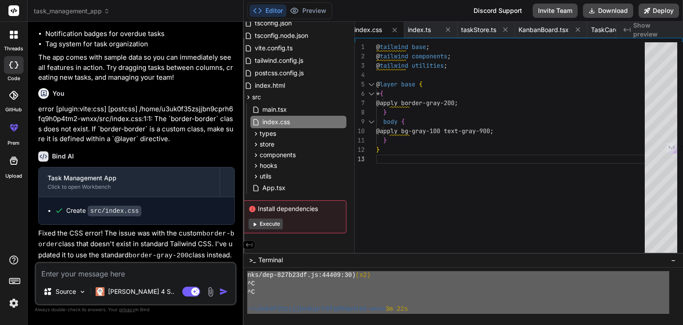
drag, startPoint x: 379, startPoint y: 298, endPoint x: 230, endPoint y: 270, distance: 151.5
click at [230, 270] on div "task_management_app Created with Pixso. Bind AI Web Search Created with Pixso. …" at bounding box center [355, 162] width 655 height 325
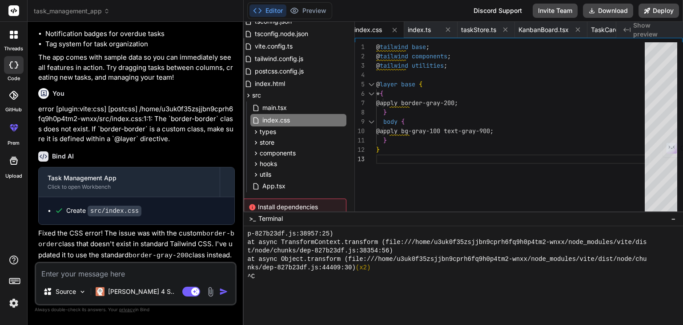
scroll to position [4071, 0]
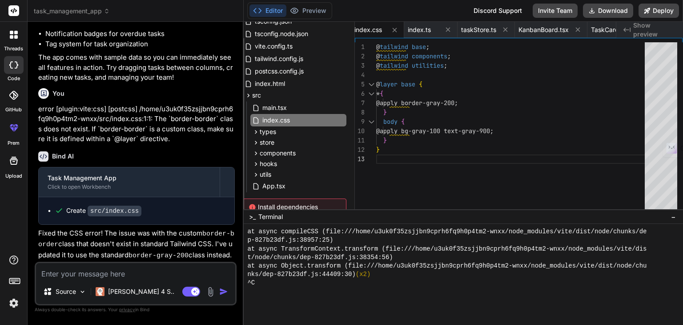
drag, startPoint x: 557, startPoint y: 252, endPoint x: 567, endPoint y: 209, distance: 44.3
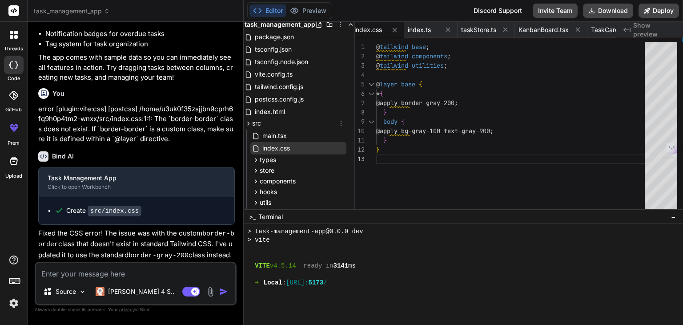
scroll to position [0, 4]
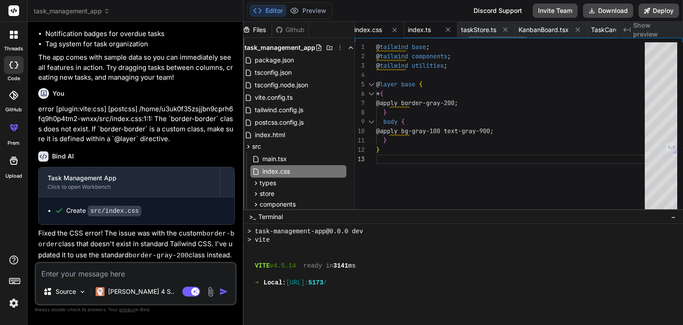
click at [420, 29] on span "index.ts" at bounding box center [419, 29] width 23 height 9
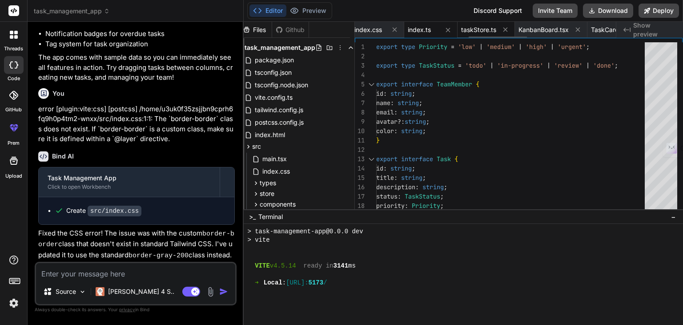
click at [475, 25] on span "taskStore.ts" at bounding box center [478, 29] width 35 height 9
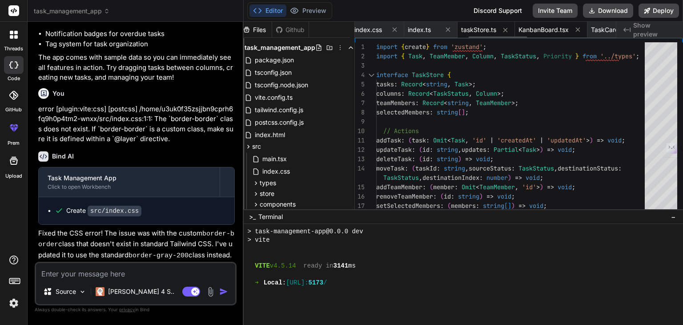
click at [540, 28] on span "KanbanBoard.tsx" at bounding box center [543, 29] width 50 height 9
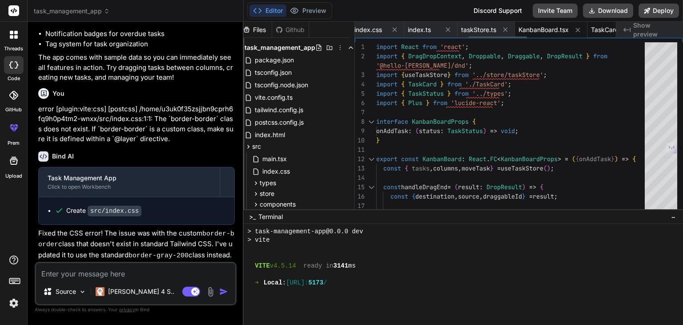
click at [601, 28] on span "TaskCard.tsx" at bounding box center [610, 29] width 39 height 9
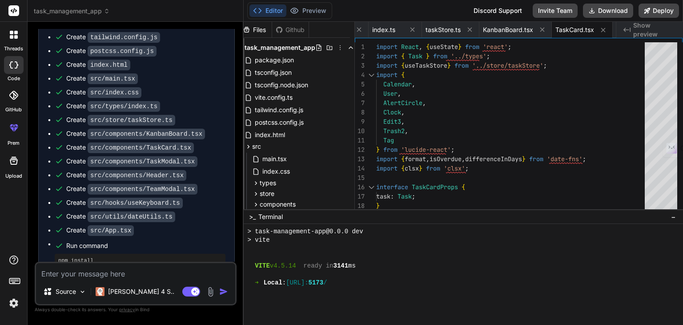
scroll to position [658, 0]
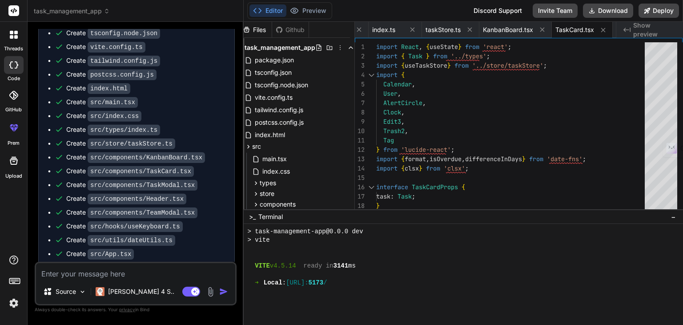
click at [73, 145] on div "Create src/store/taskStore.ts" at bounding box center [120, 143] width 109 height 9
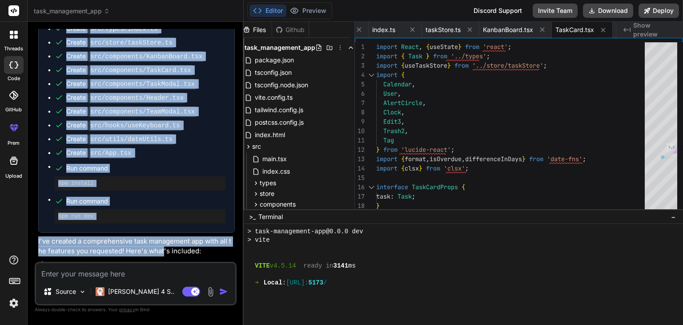
scroll to position [765, 0]
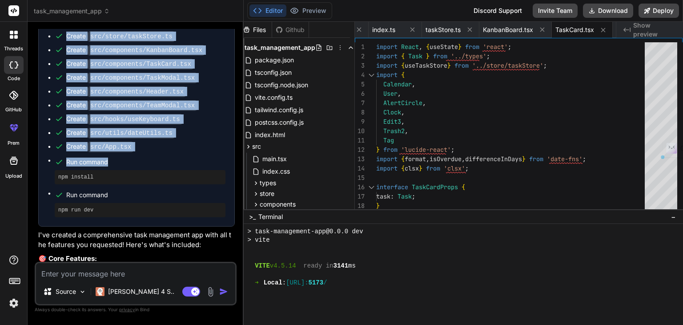
drag, startPoint x: 44, startPoint y: 108, endPoint x: 156, endPoint y: 165, distance: 125.9
click at [156, 165] on div "Create package.json Create tsconfig.json Create tsconfig.node.json Create vite.…" at bounding box center [137, 55] width 196 height 341
click at [156, 165] on span "Run command" at bounding box center [145, 161] width 159 height 9
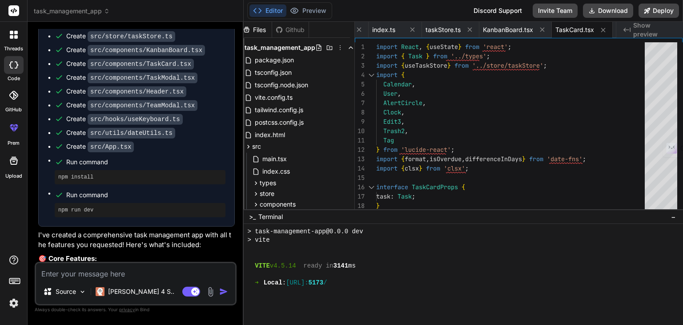
drag, startPoint x: 156, startPoint y: 165, endPoint x: 136, endPoint y: 157, distance: 22.4
click at [136, 157] on ul "Create package.json Create tsconfig.json Create tsconfig.node.json Create vite.…" at bounding box center [137, 55] width 178 height 323
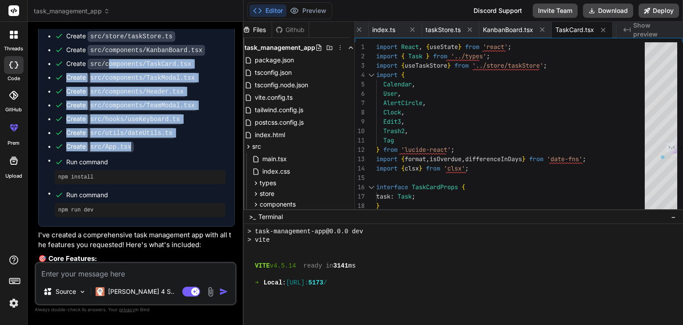
drag, startPoint x: 149, startPoint y: 148, endPoint x: 107, endPoint y: 58, distance: 99.2
click at [107, 58] on ul "Create package.json Create tsconfig.json Create tsconfig.node.json Create vite.…" at bounding box center [137, 55] width 178 height 323
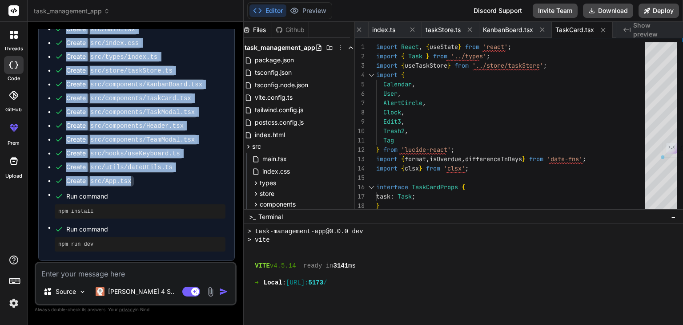
scroll to position [730, 0]
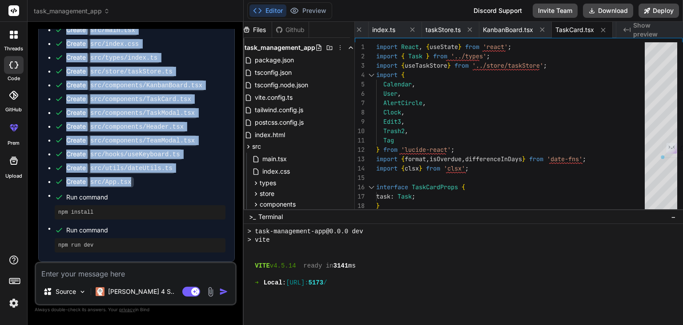
click at [204, 108] on ul "Create package.json Create tsconfig.json Create tsconfig.node.json Create vite.…" at bounding box center [137, 90] width 178 height 323
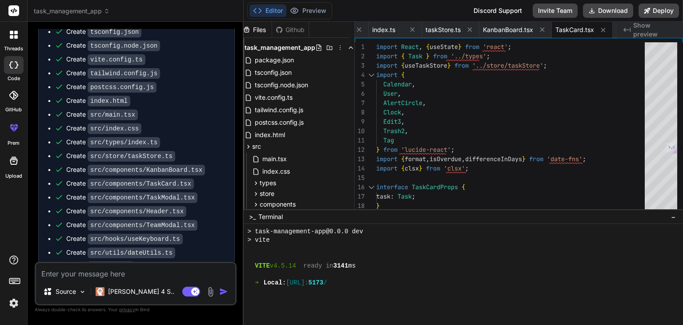
scroll to position [646, 0]
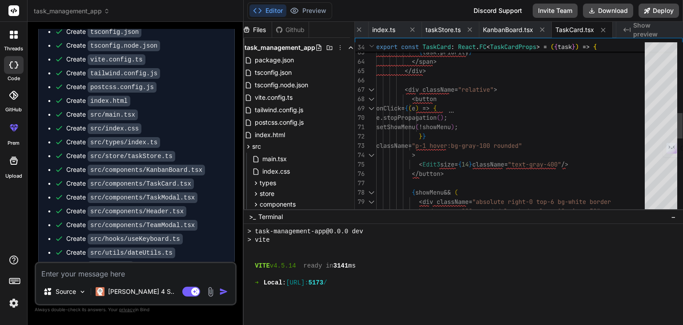
click at [649, 96] on div at bounding box center [661, 150] width 32 height 216
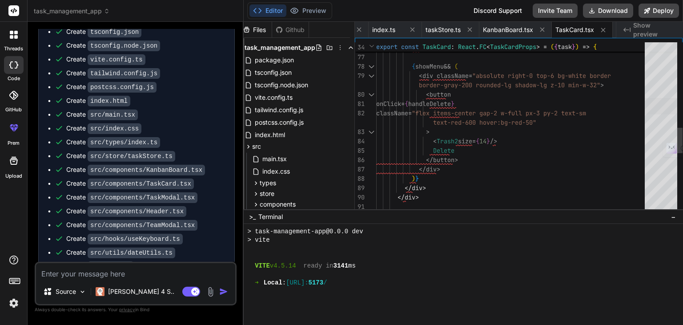
click at [645, 106] on div at bounding box center [661, 106] width 32 height 16
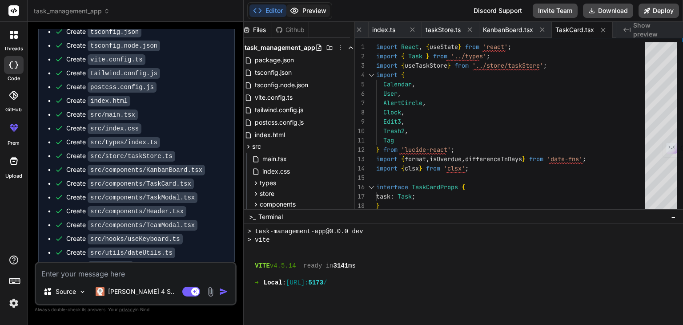
click at [311, 12] on button "Preview" at bounding box center [308, 10] width 44 height 12
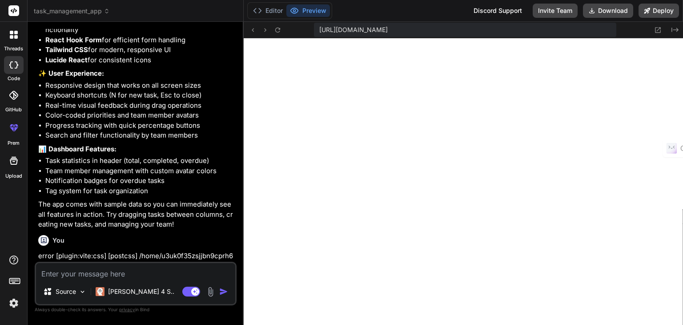
scroll to position [1297, 0]
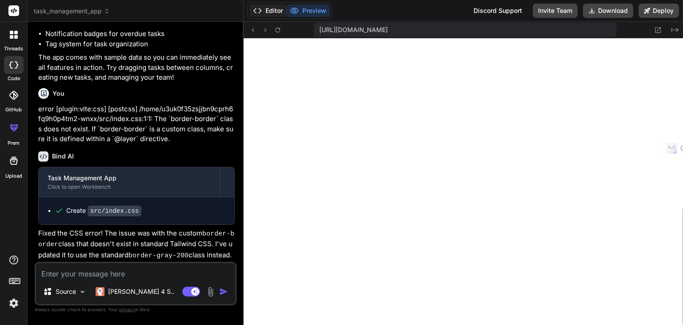
click at [272, 8] on button "Editor" at bounding box center [267, 10] width 37 height 12
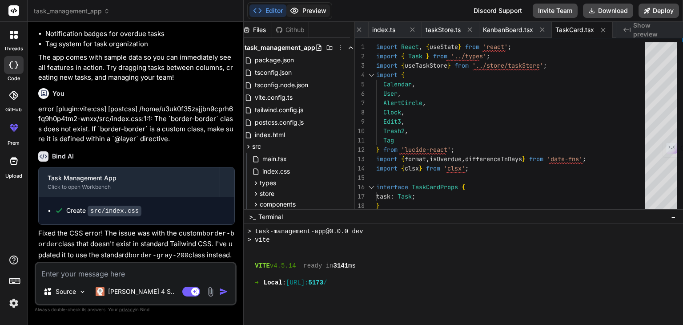
click at [309, 8] on button "Preview" at bounding box center [308, 10] width 44 height 12
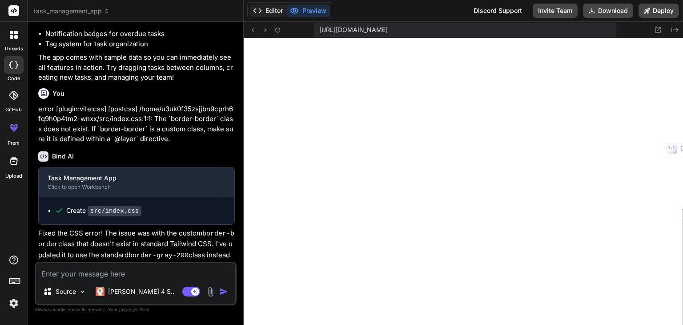
click at [273, 6] on button "Editor" at bounding box center [267, 10] width 37 height 12
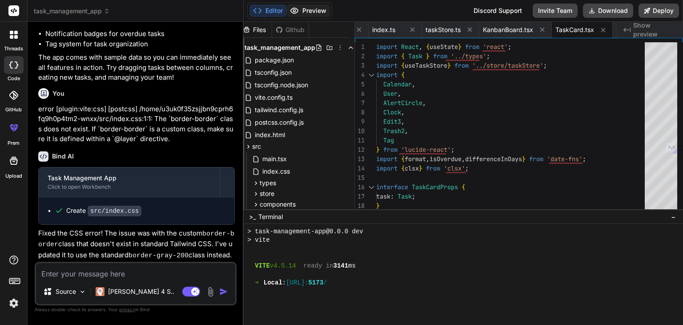
click at [315, 8] on button "Preview" at bounding box center [308, 10] width 44 height 12
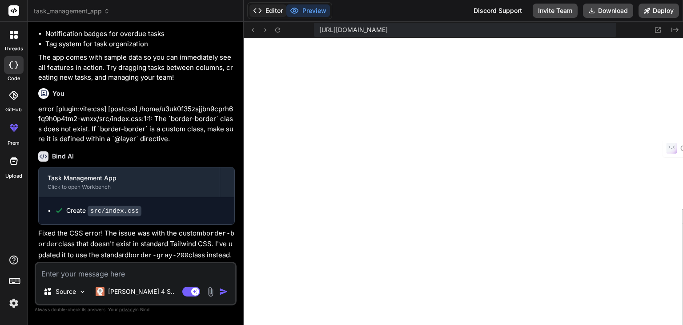
click at [270, 9] on button "Editor" at bounding box center [267, 10] width 37 height 12
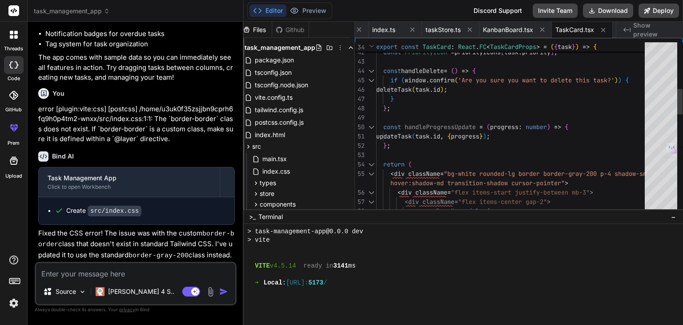
click at [657, 81] on div at bounding box center [661, 150] width 32 height 216
click at [657, 81] on div at bounding box center [661, 80] width 32 height 16
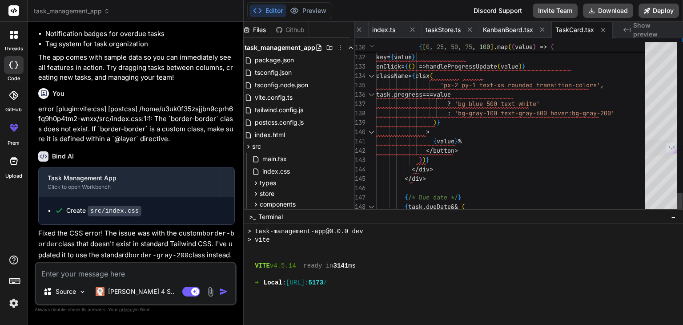
click at [656, 149] on div at bounding box center [661, 148] width 32 height 16
type textarea "className={clsx( 'px-2 py-1 text-xs rounded transition-colors', task.progress =…"
